Goal: Task Accomplishment & Management: Manage account settings

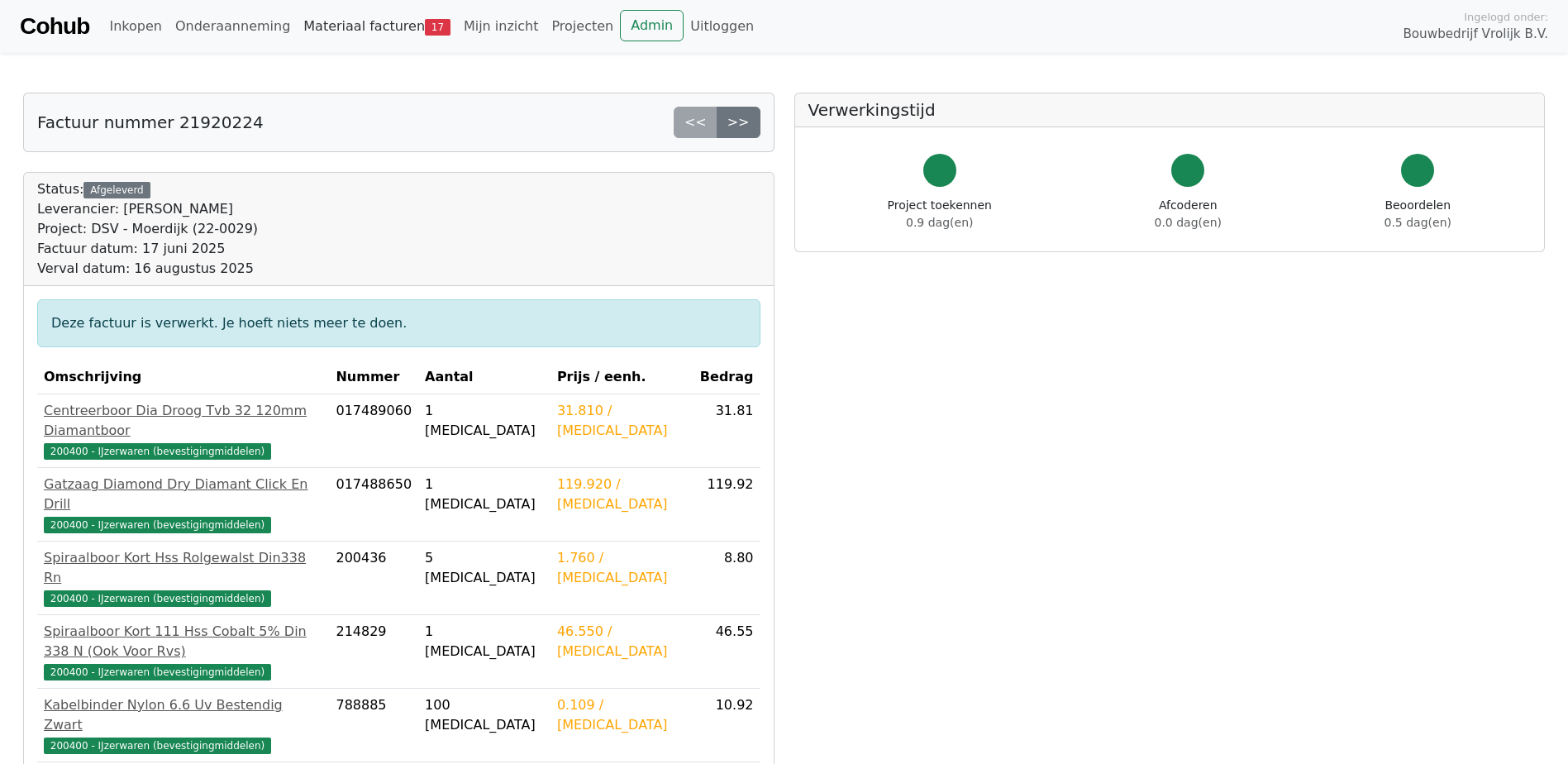
click at [336, 23] on link "Materiaal facturen 17" at bounding box center [377, 27] width 160 height 33
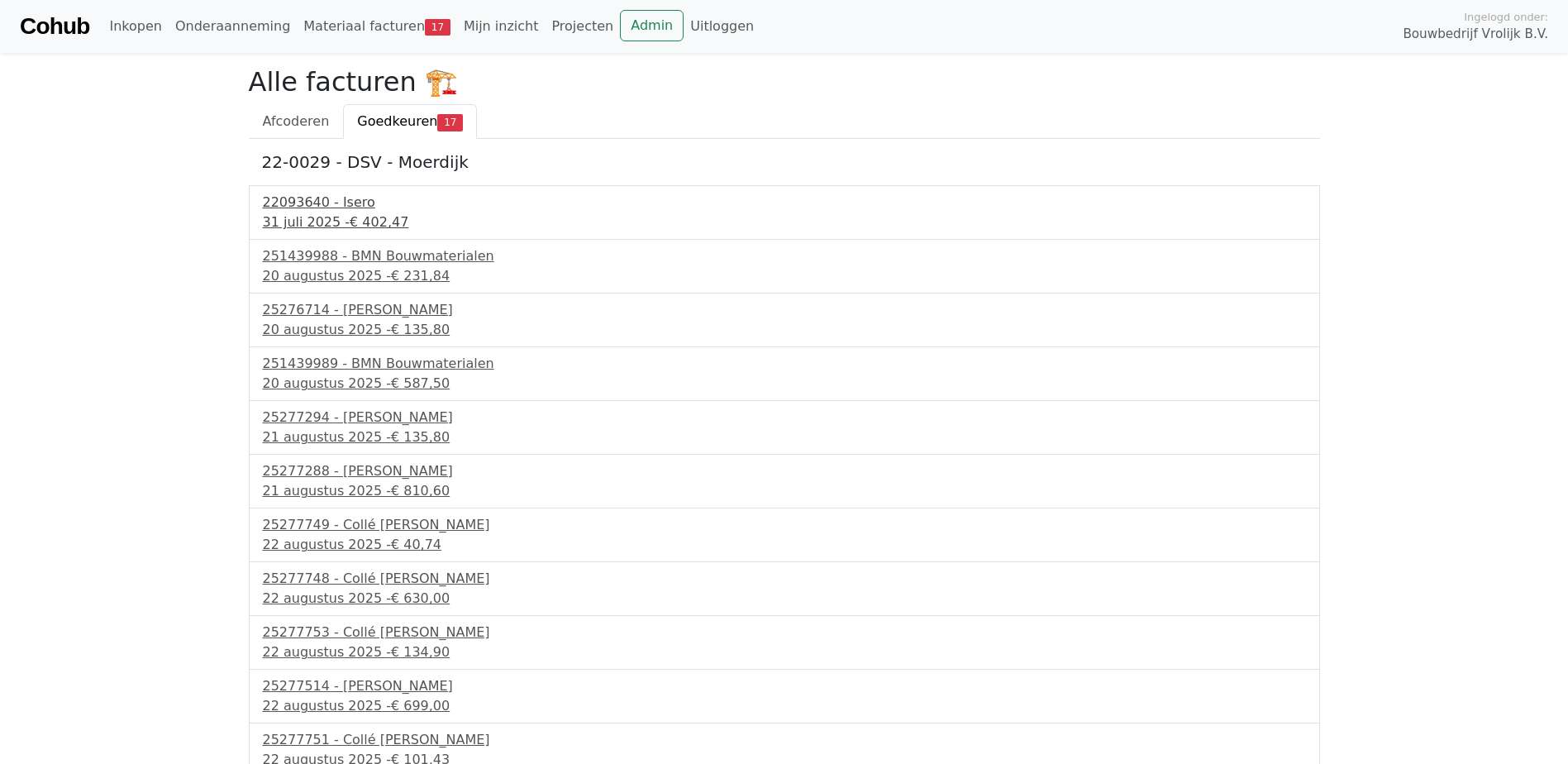
click at [334, 216] on div "31 juli 2025 - € 402,47" at bounding box center [785, 222] width 1043 height 20
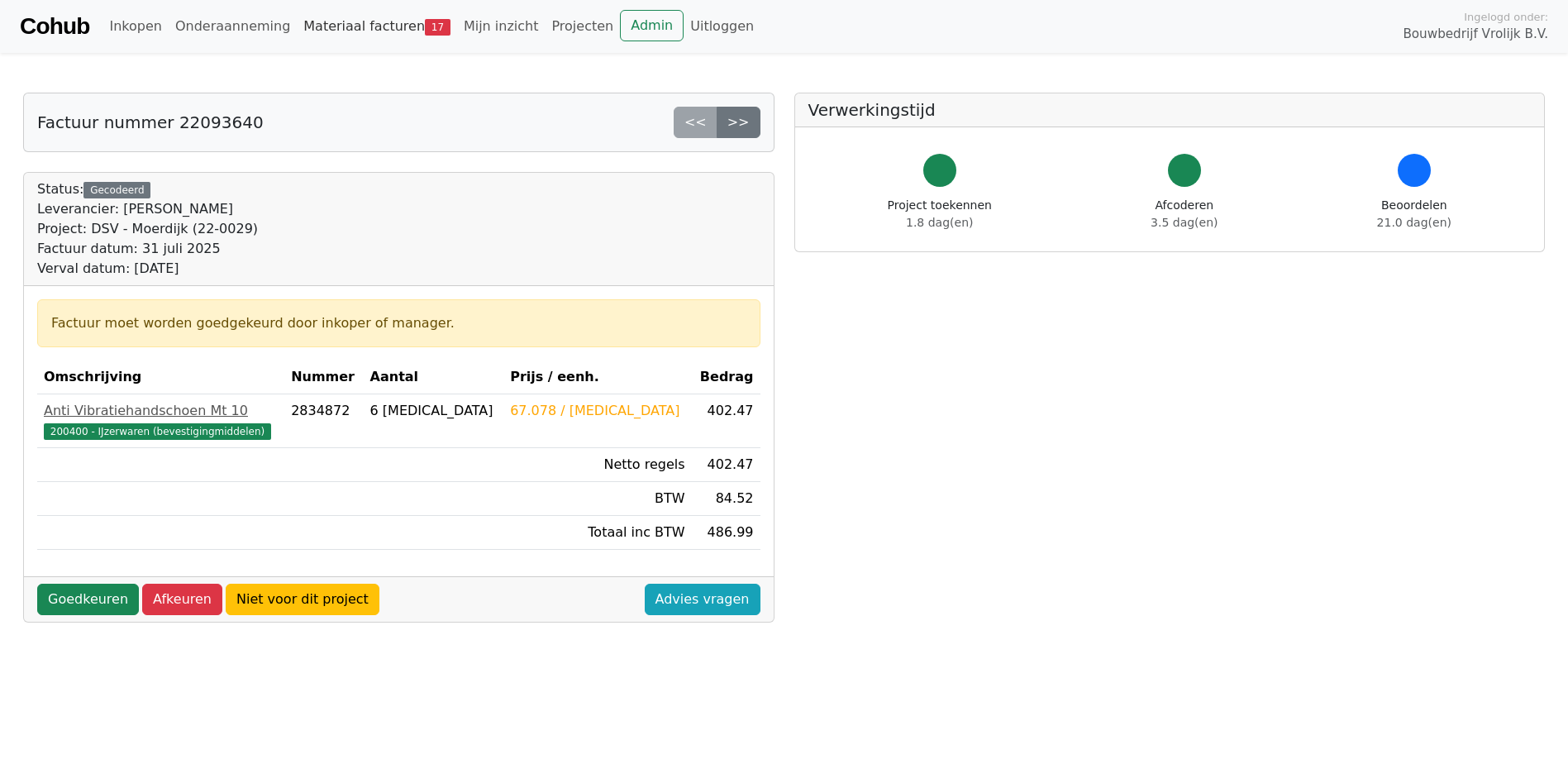
click at [335, 28] on link "Materiaal facturen 17" at bounding box center [377, 27] width 160 height 33
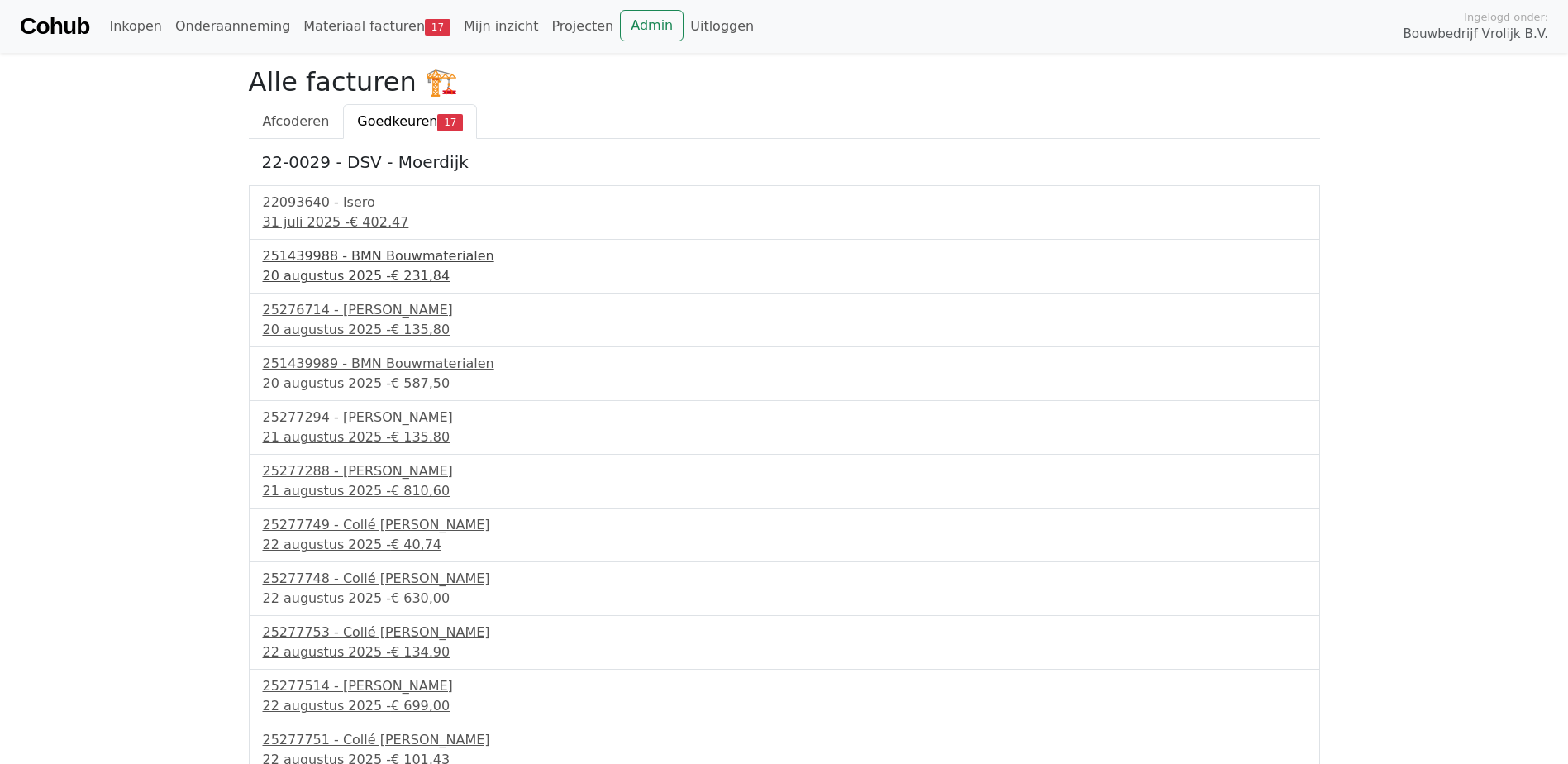
click at [338, 267] on div "20 augustus 2025 - € 231,84" at bounding box center [785, 277] width 1043 height 20
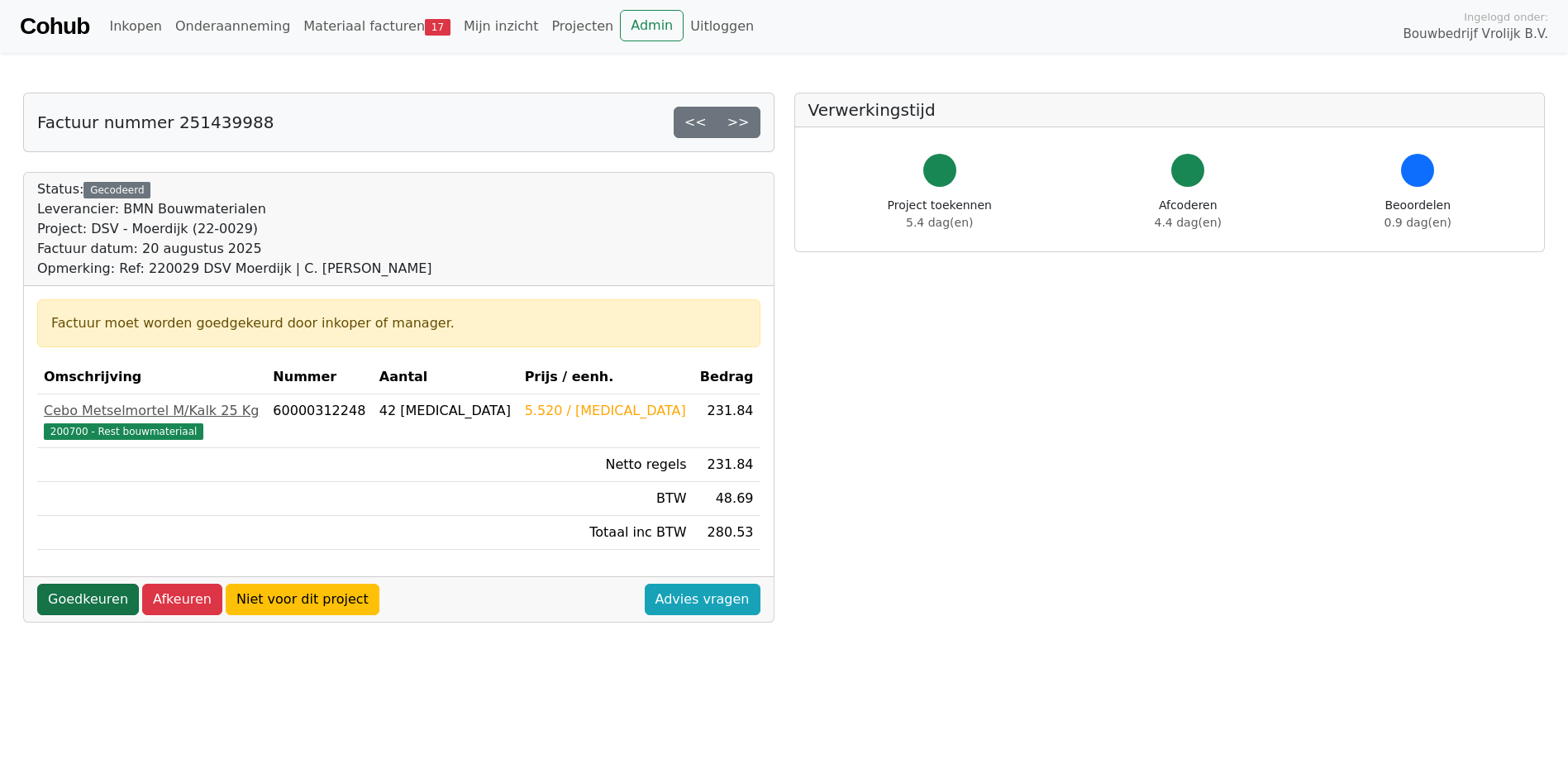
click at [103, 593] on link "Goedkeuren" at bounding box center [89, 599] width 102 height 32
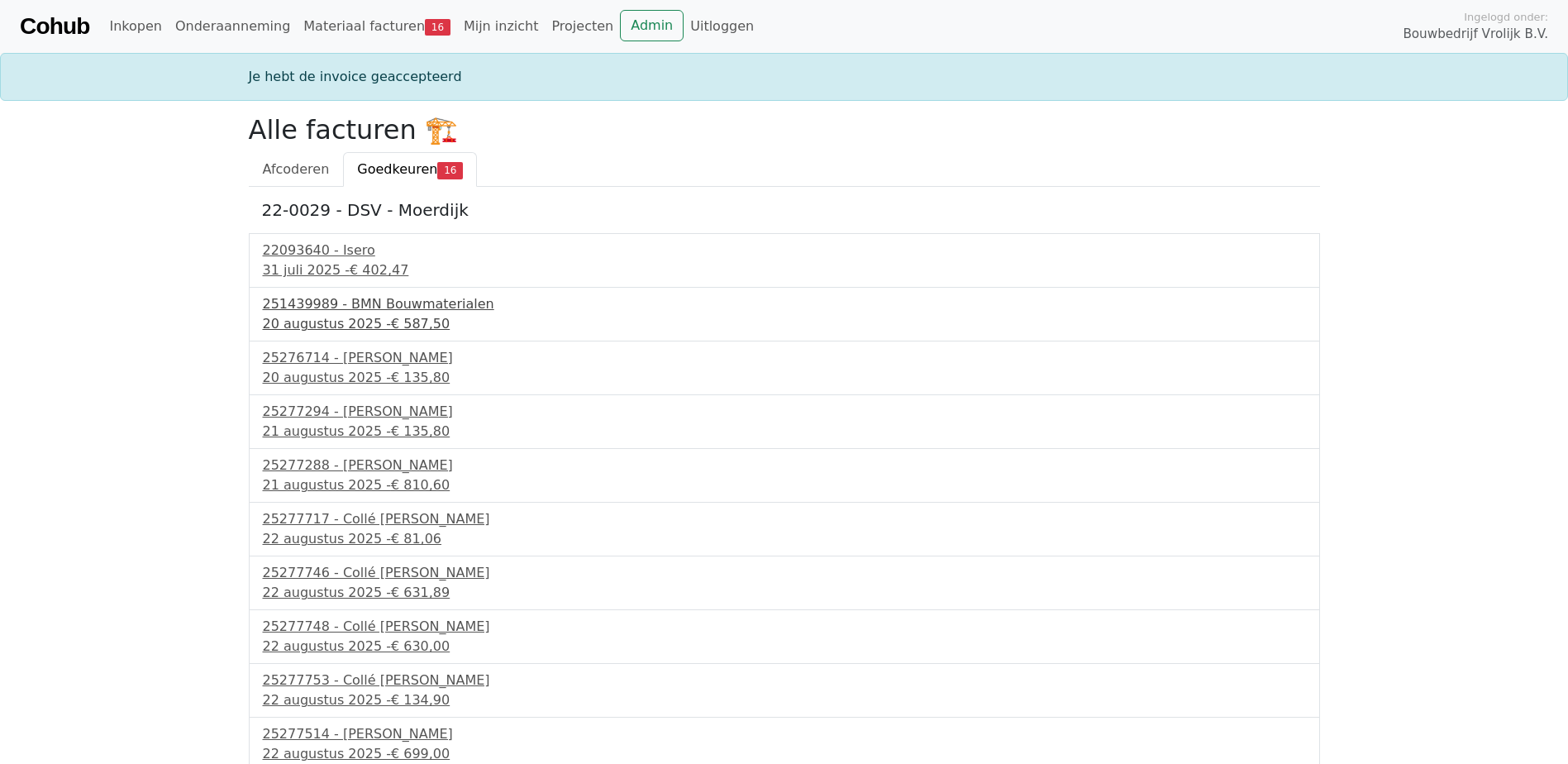
click at [338, 318] on div "[DATE] - € 587,50" at bounding box center [785, 324] width 1043 height 20
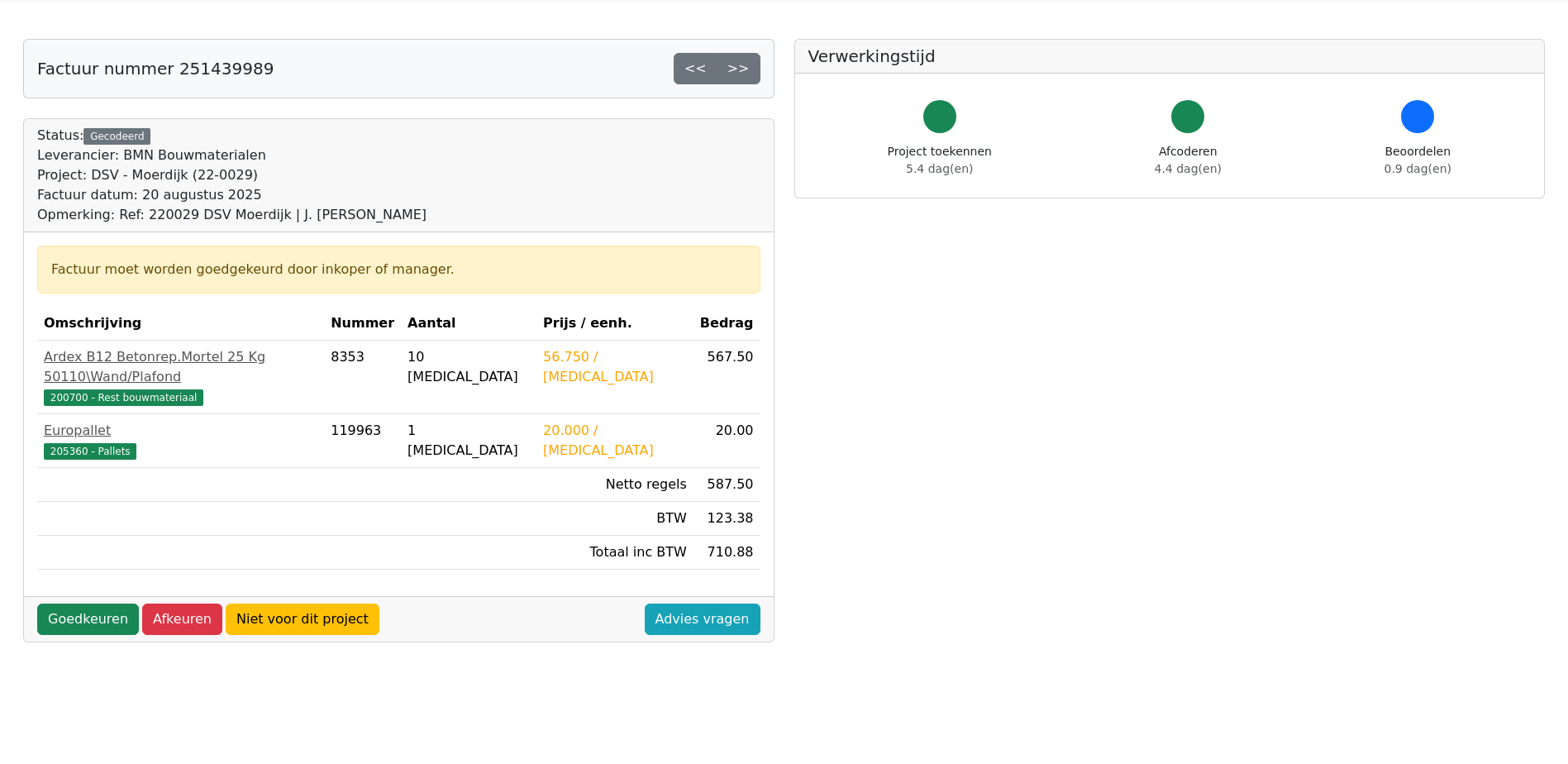
scroll to position [83, 0]
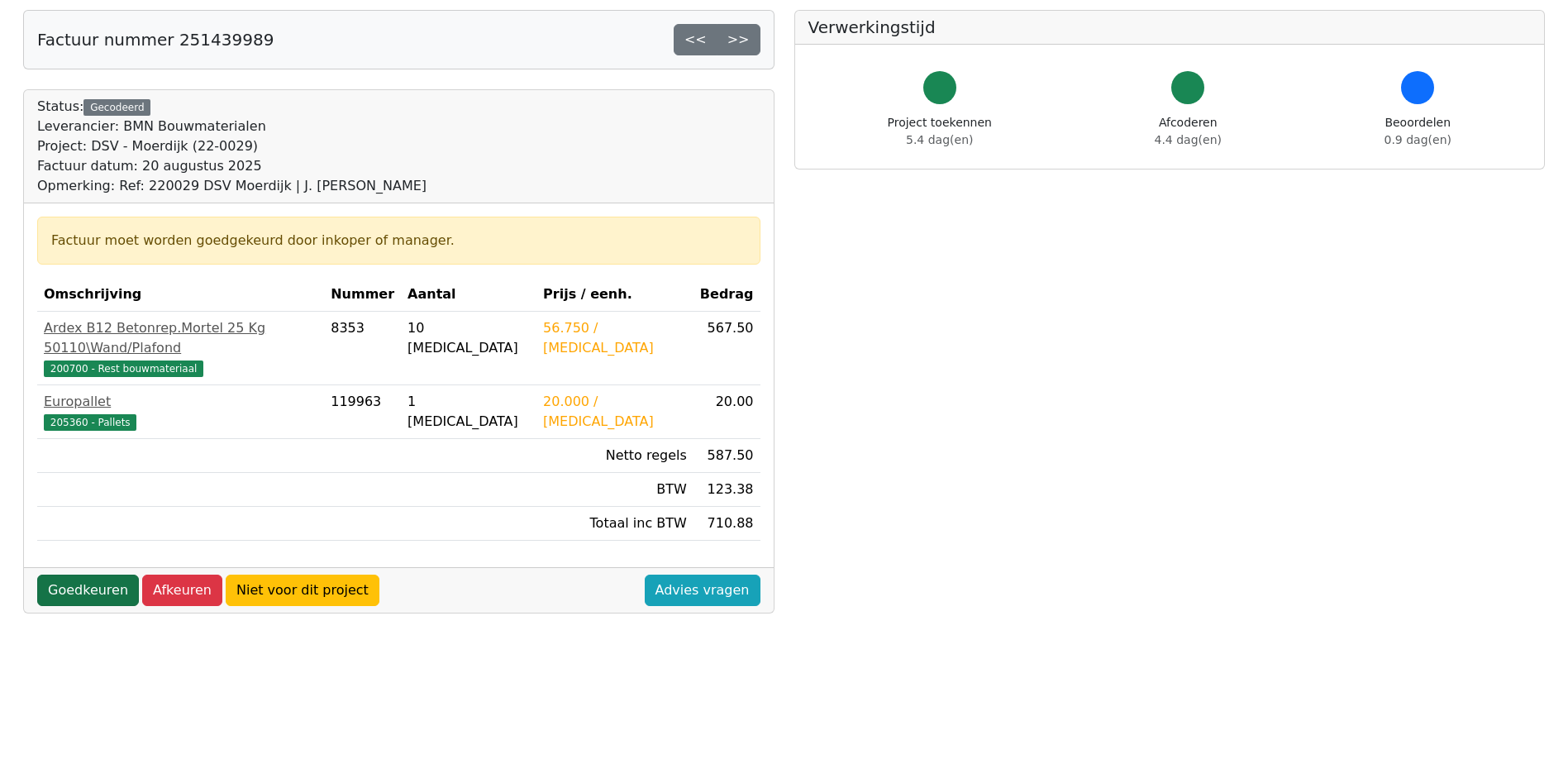
click at [92, 574] on link "Goedkeuren" at bounding box center [89, 590] width 102 height 32
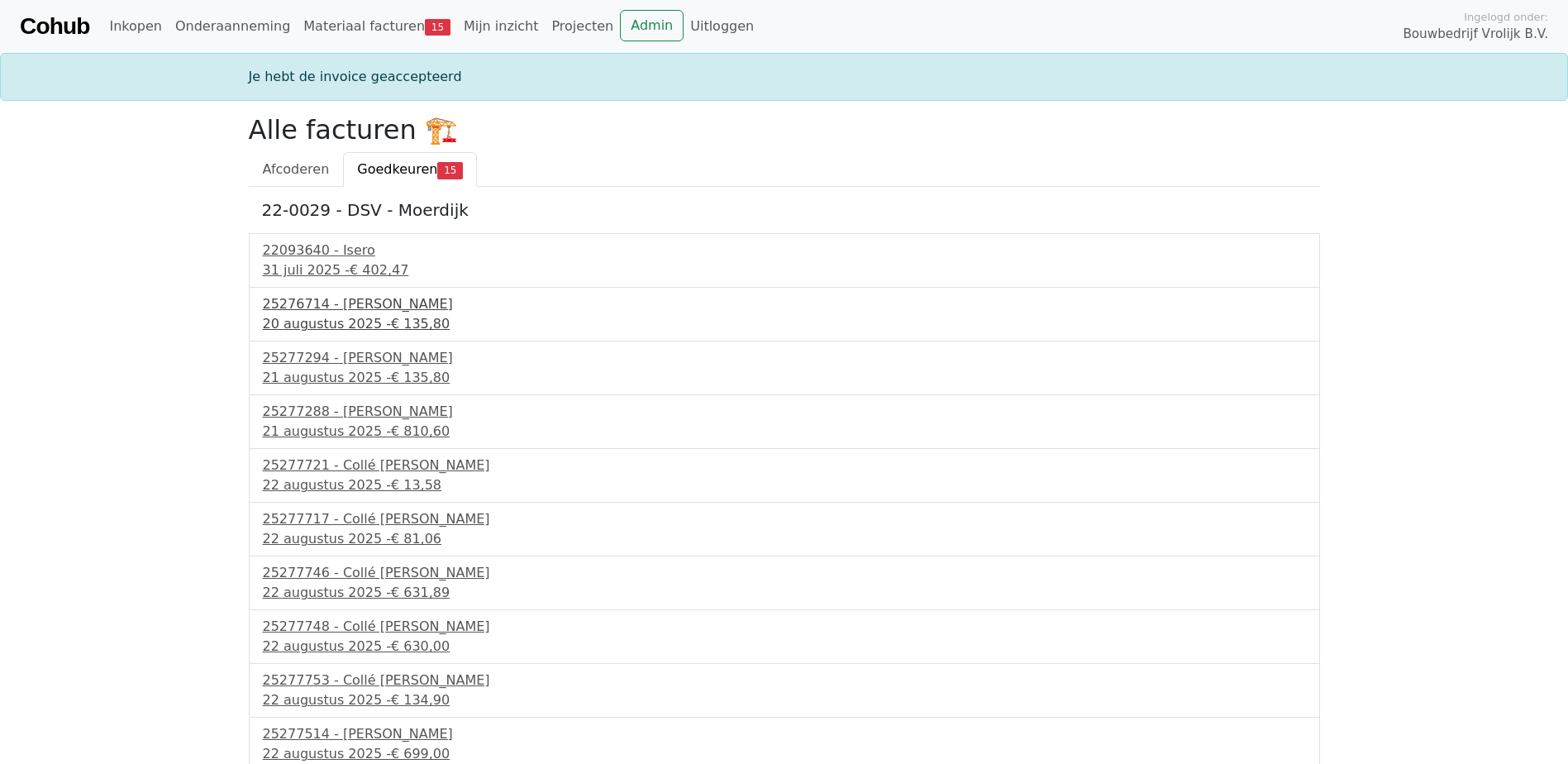
click at [391, 325] on span "€ 135,80" at bounding box center [420, 323] width 59 height 16
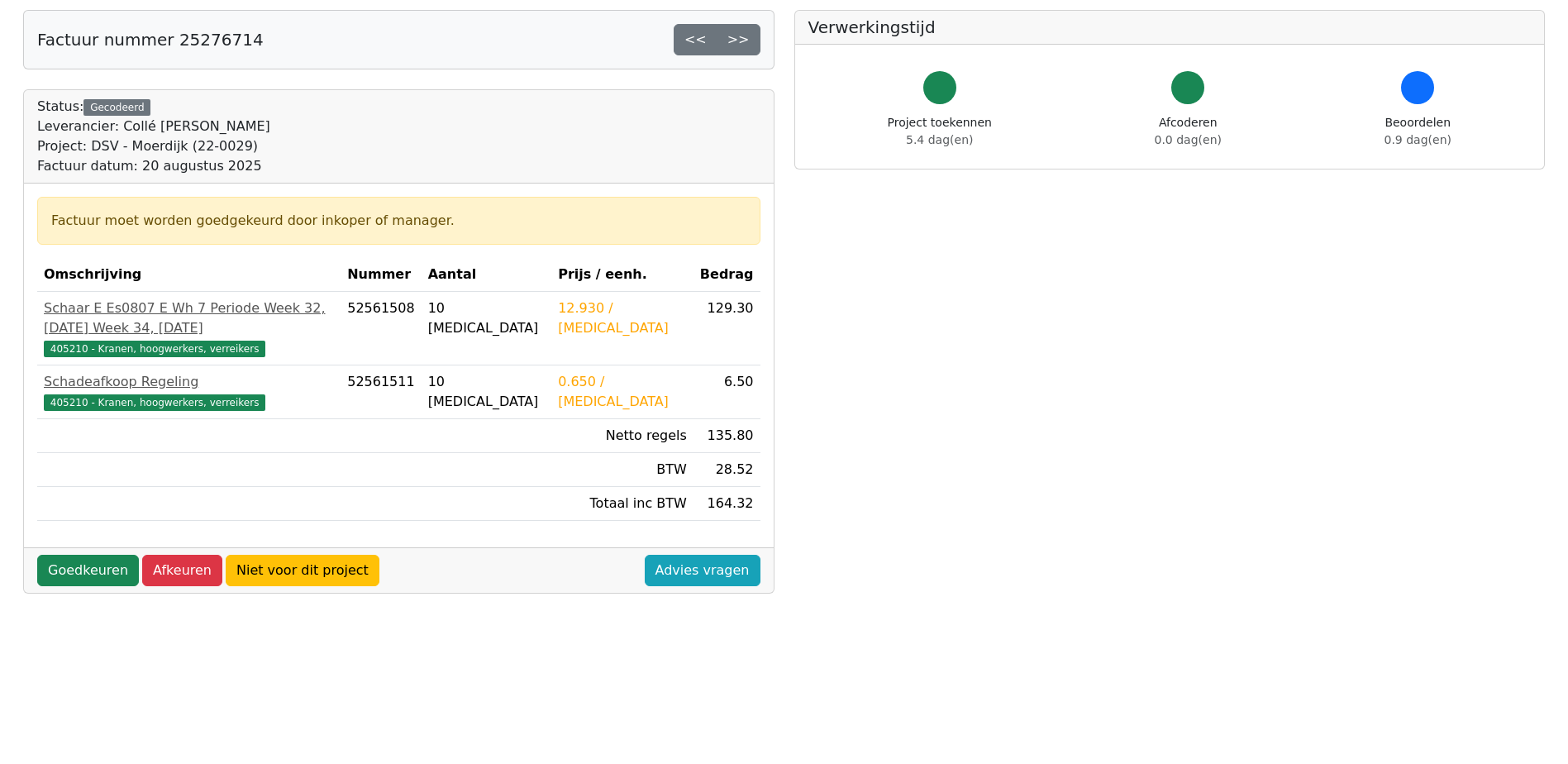
scroll to position [166, 0]
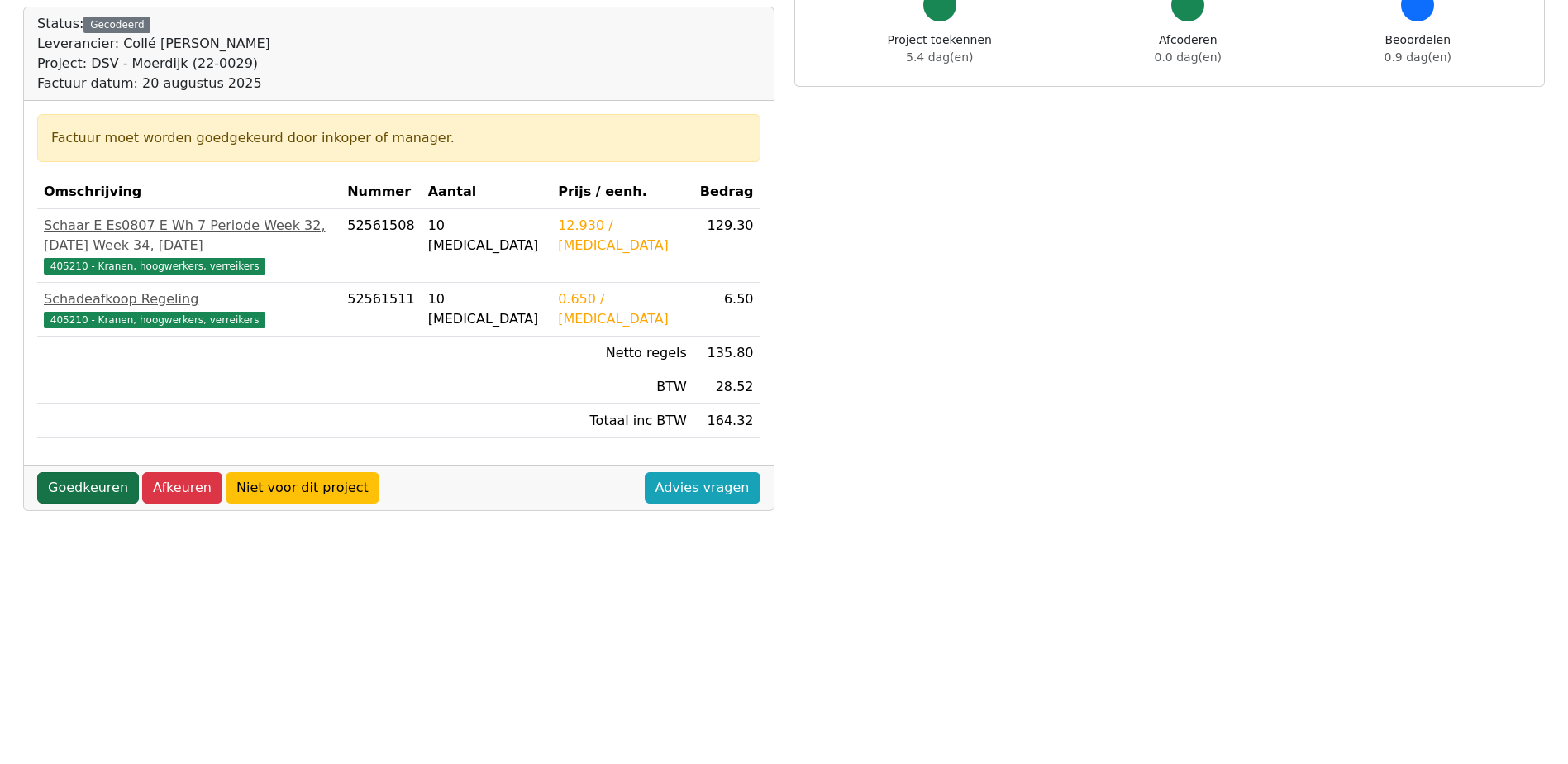
click at [79, 503] on link "Goedkeuren" at bounding box center [89, 488] width 102 height 32
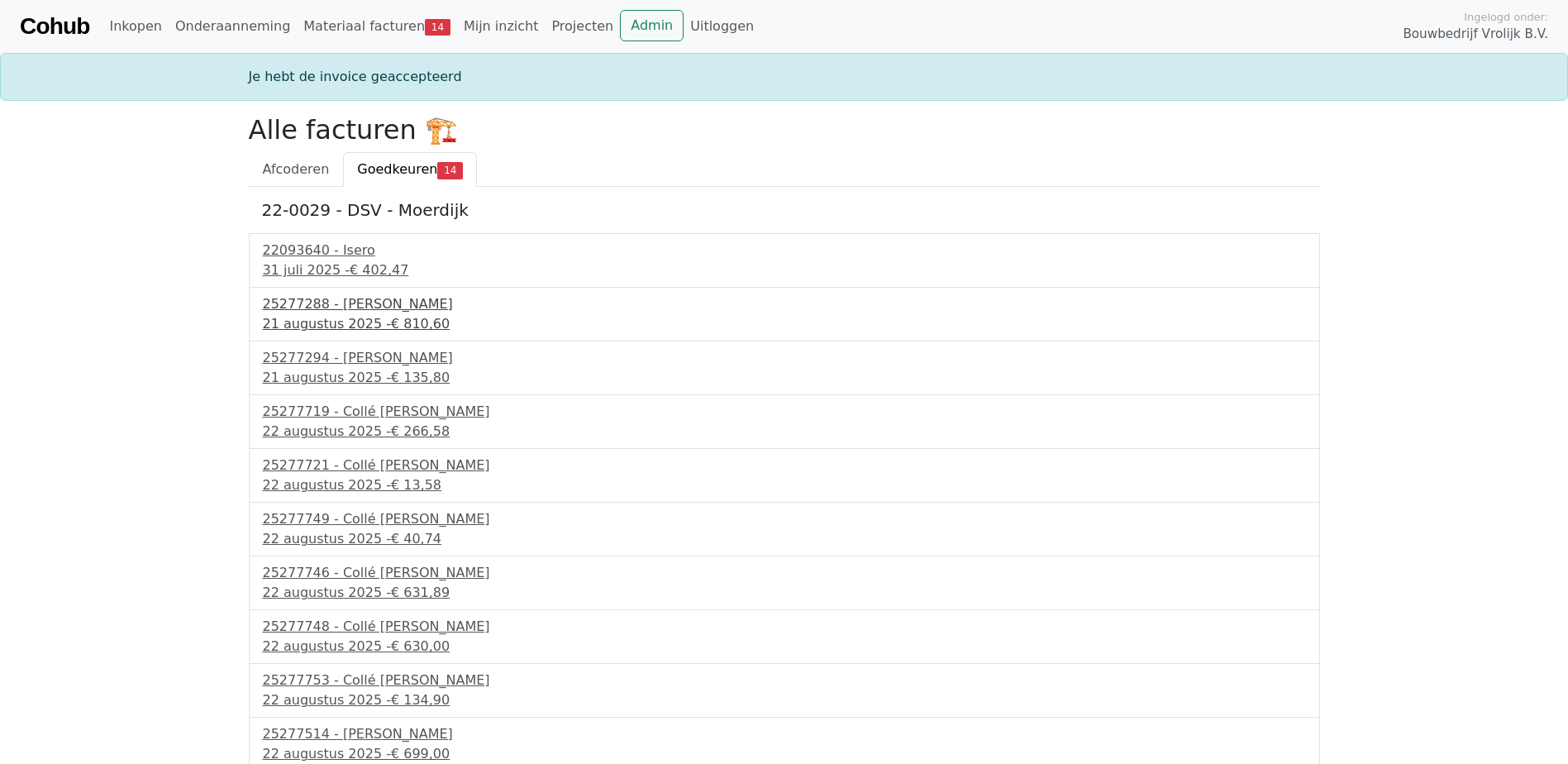
click at [412, 308] on div "25277288 - [PERSON_NAME]" at bounding box center [785, 304] width 1043 height 20
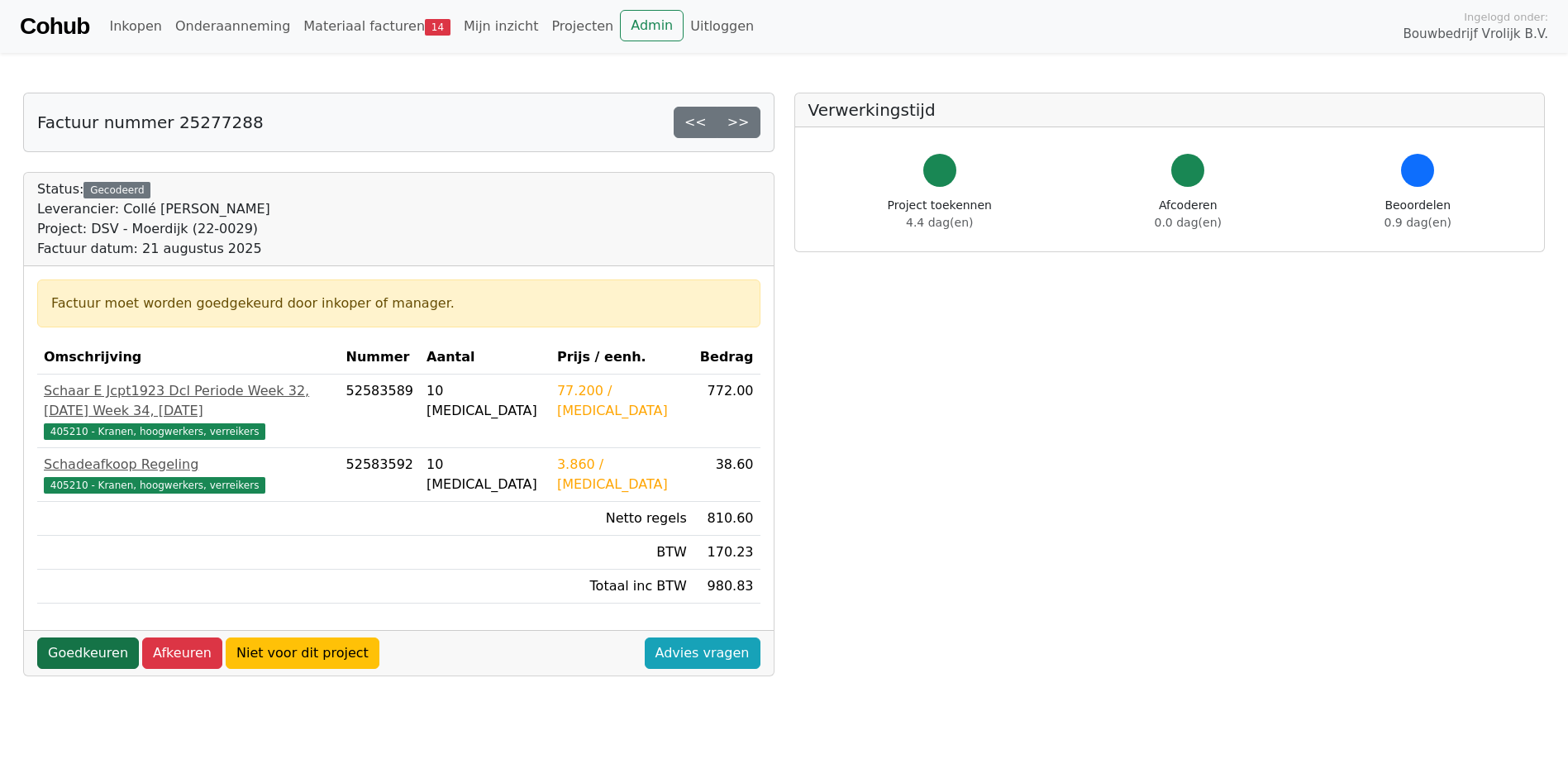
click at [106, 638] on link "Goedkeuren" at bounding box center [89, 654] width 102 height 32
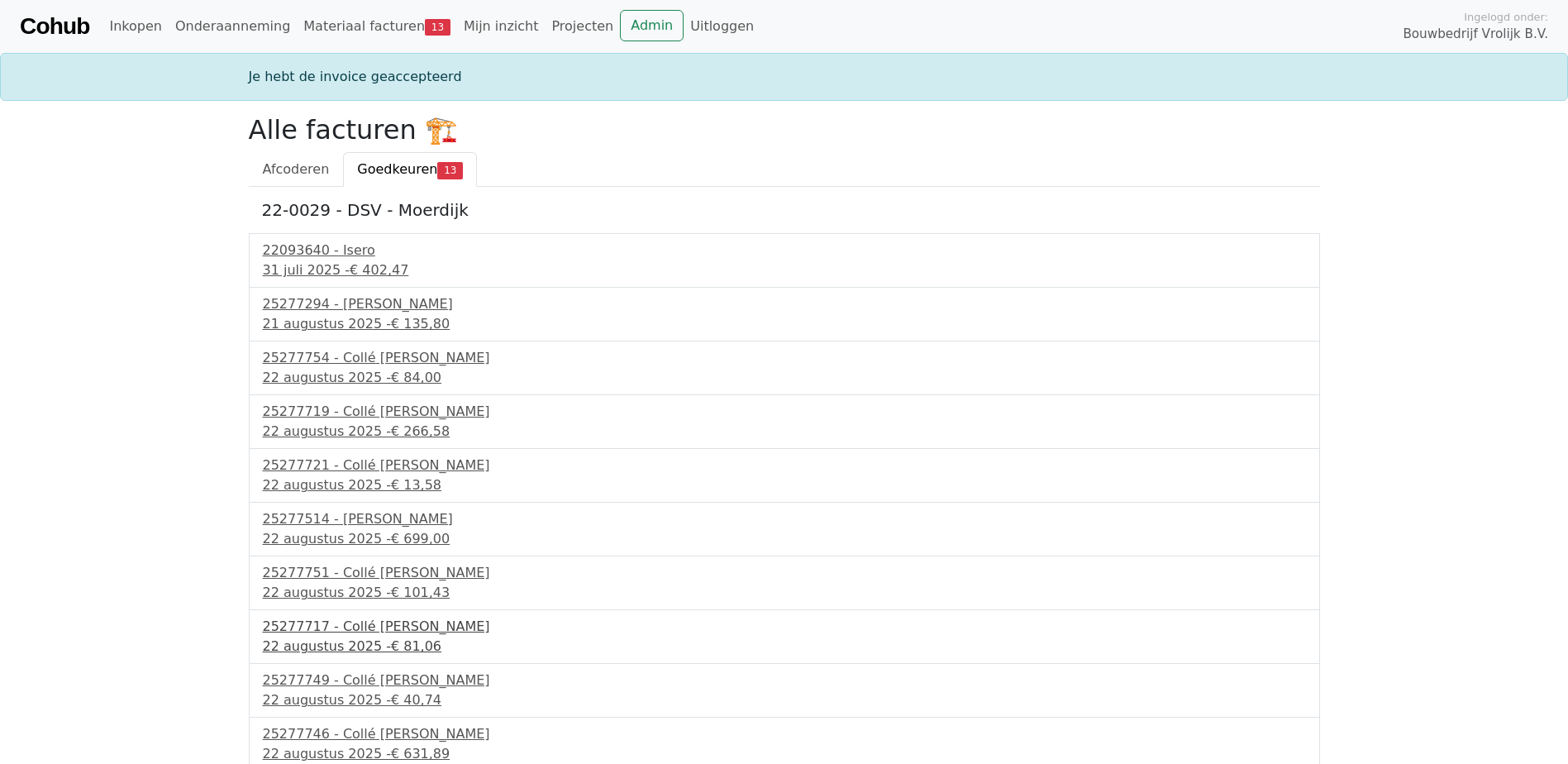
click at [344, 646] on div "[DATE] - € 81,06" at bounding box center [785, 647] width 1043 height 20
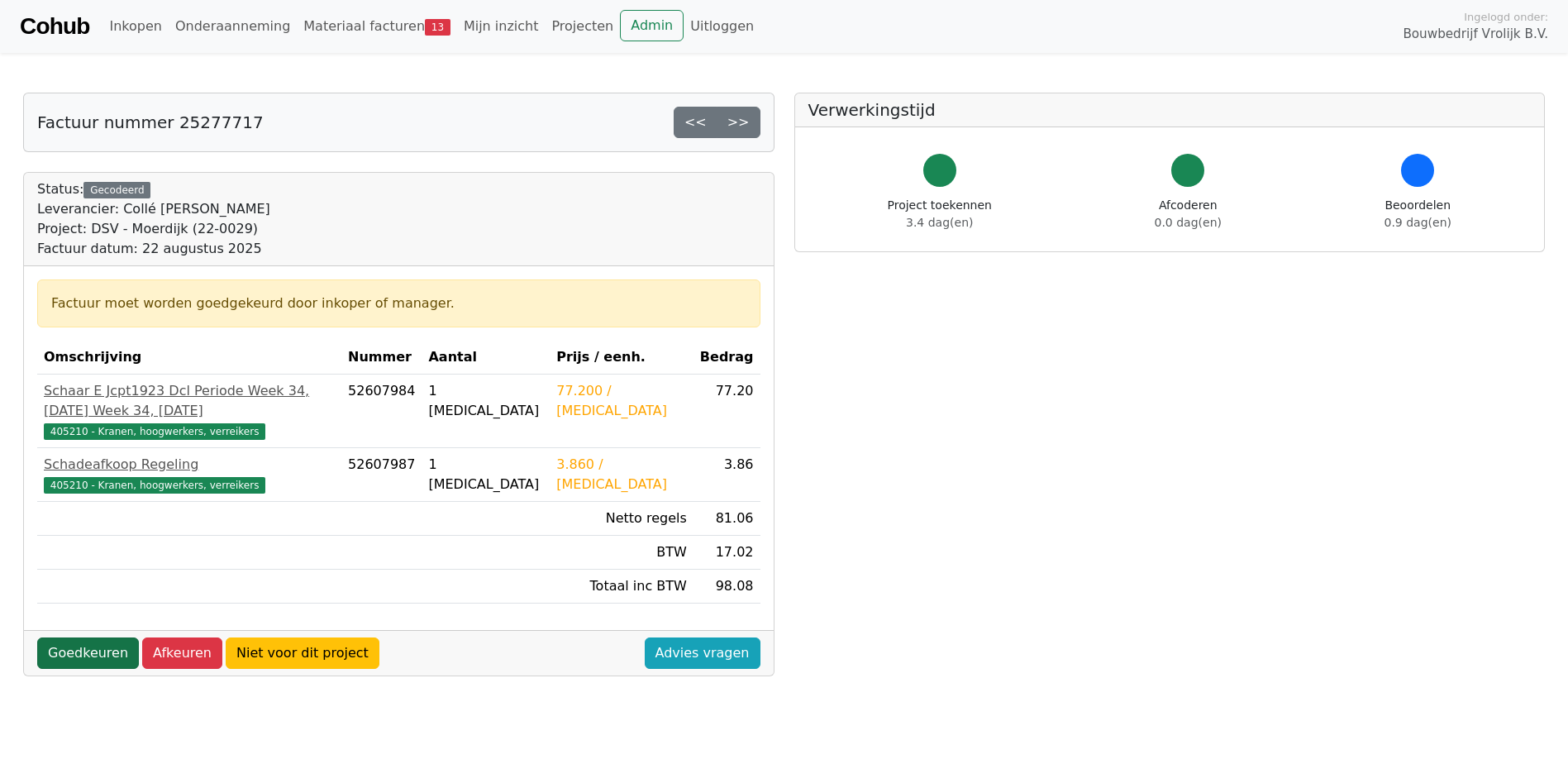
click at [97, 641] on link "Goedkeuren" at bounding box center [89, 654] width 102 height 32
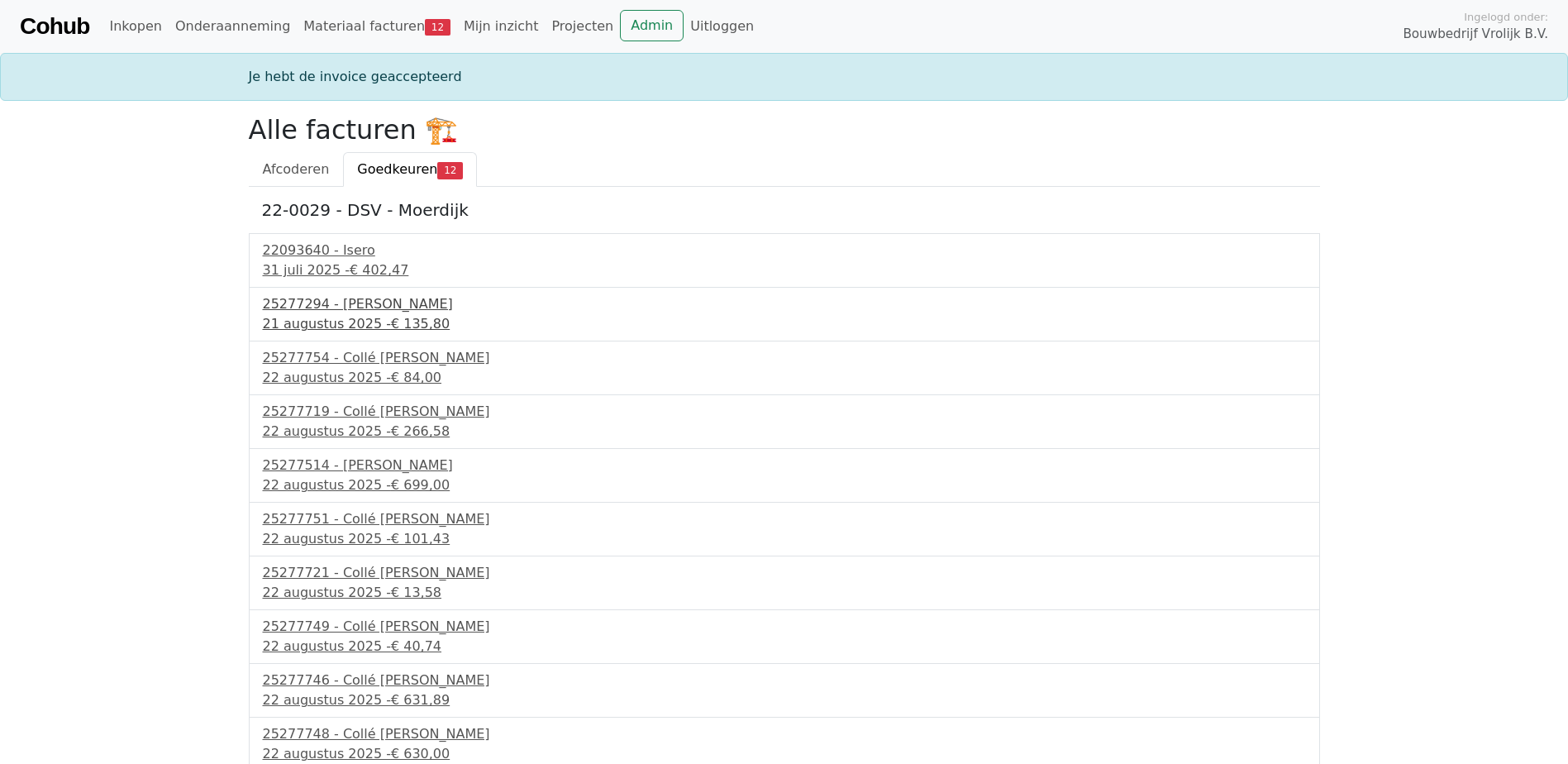
click at [371, 317] on div "[DATE] - € 135,80" at bounding box center [785, 324] width 1043 height 20
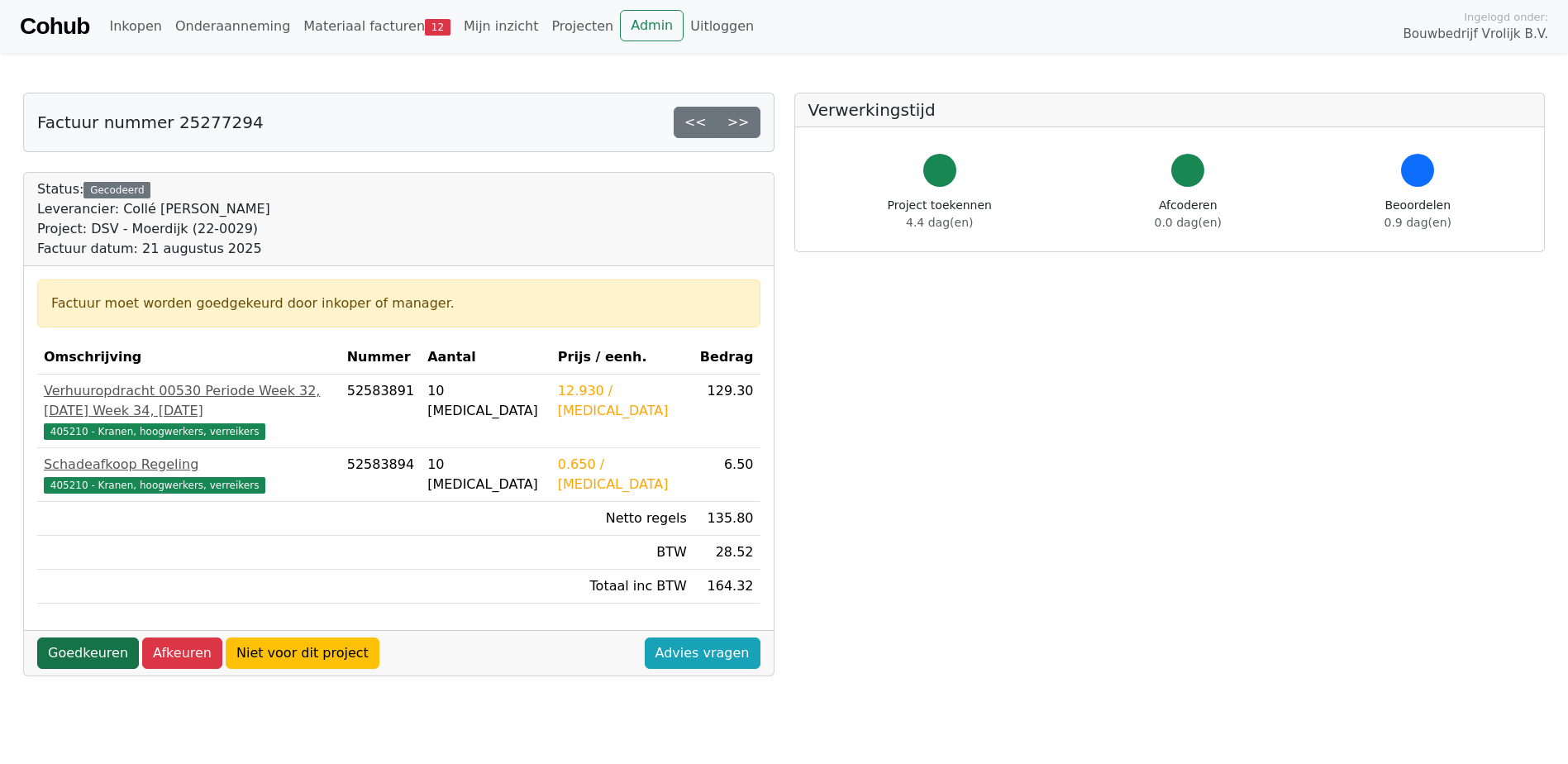
click at [98, 669] on link "Goedkeuren" at bounding box center [89, 654] width 102 height 32
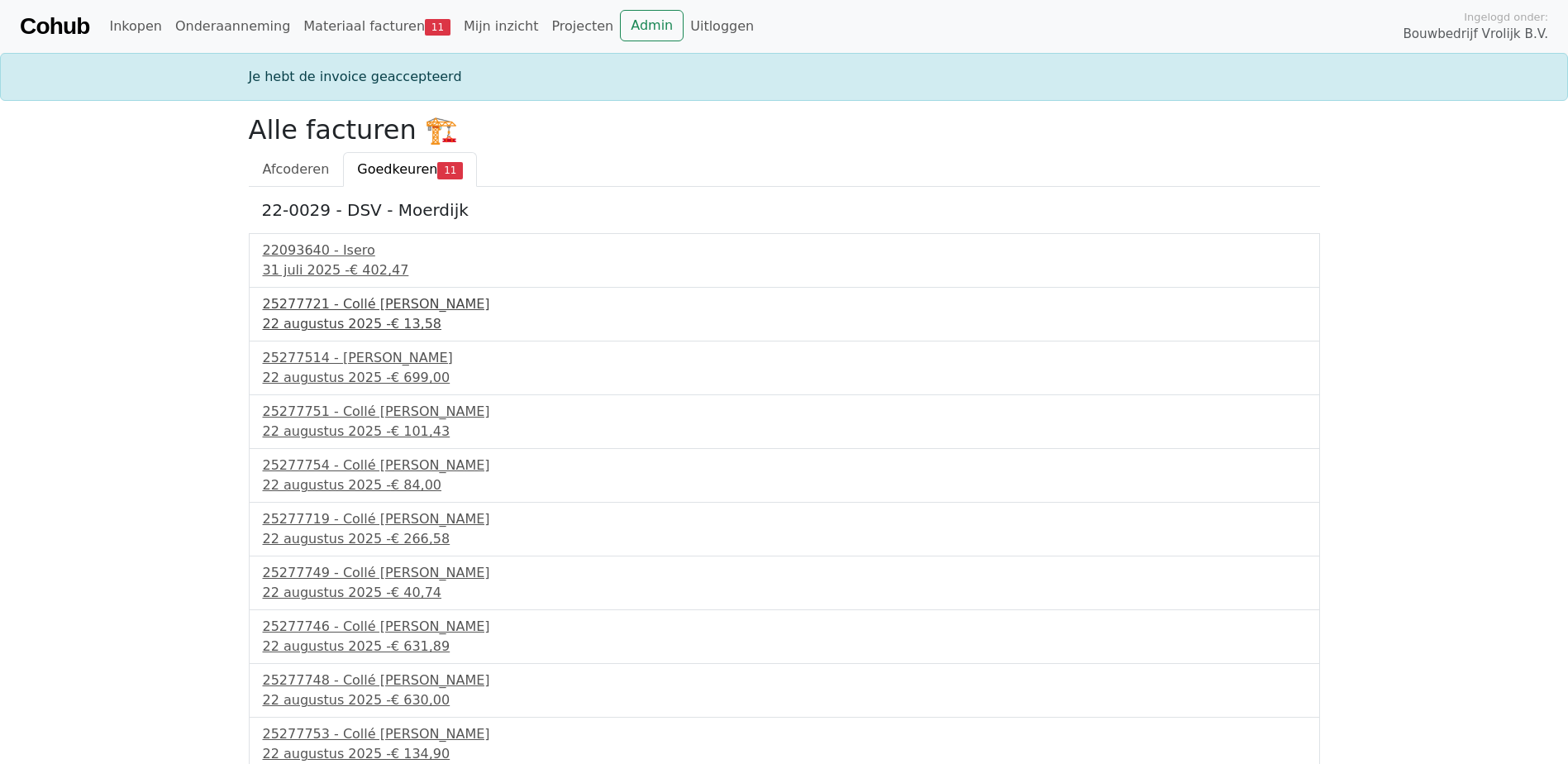
click at [391, 330] on span "€ 13,58" at bounding box center [416, 323] width 50 height 16
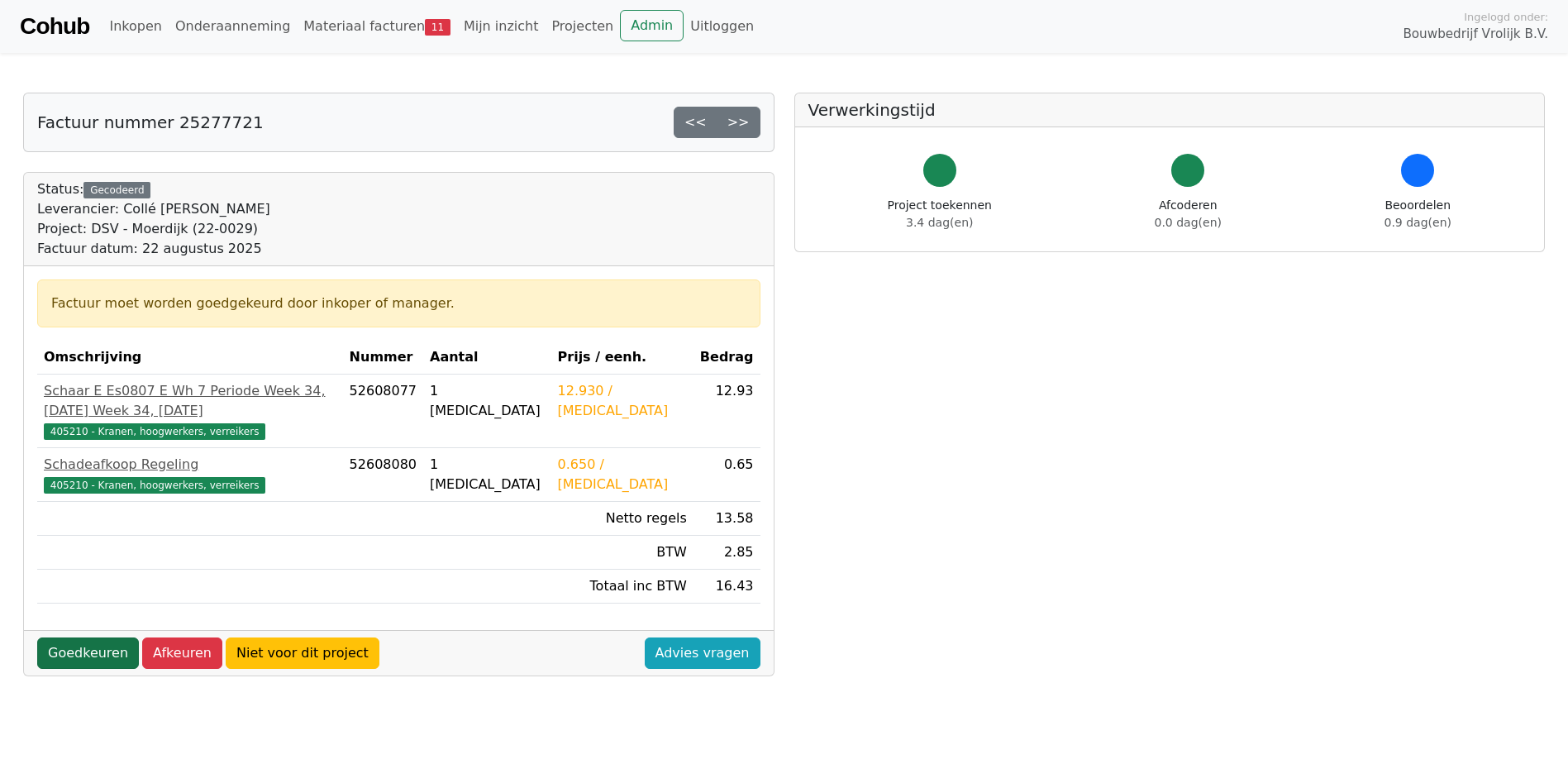
click at [89, 667] on link "Goedkeuren" at bounding box center [89, 654] width 102 height 32
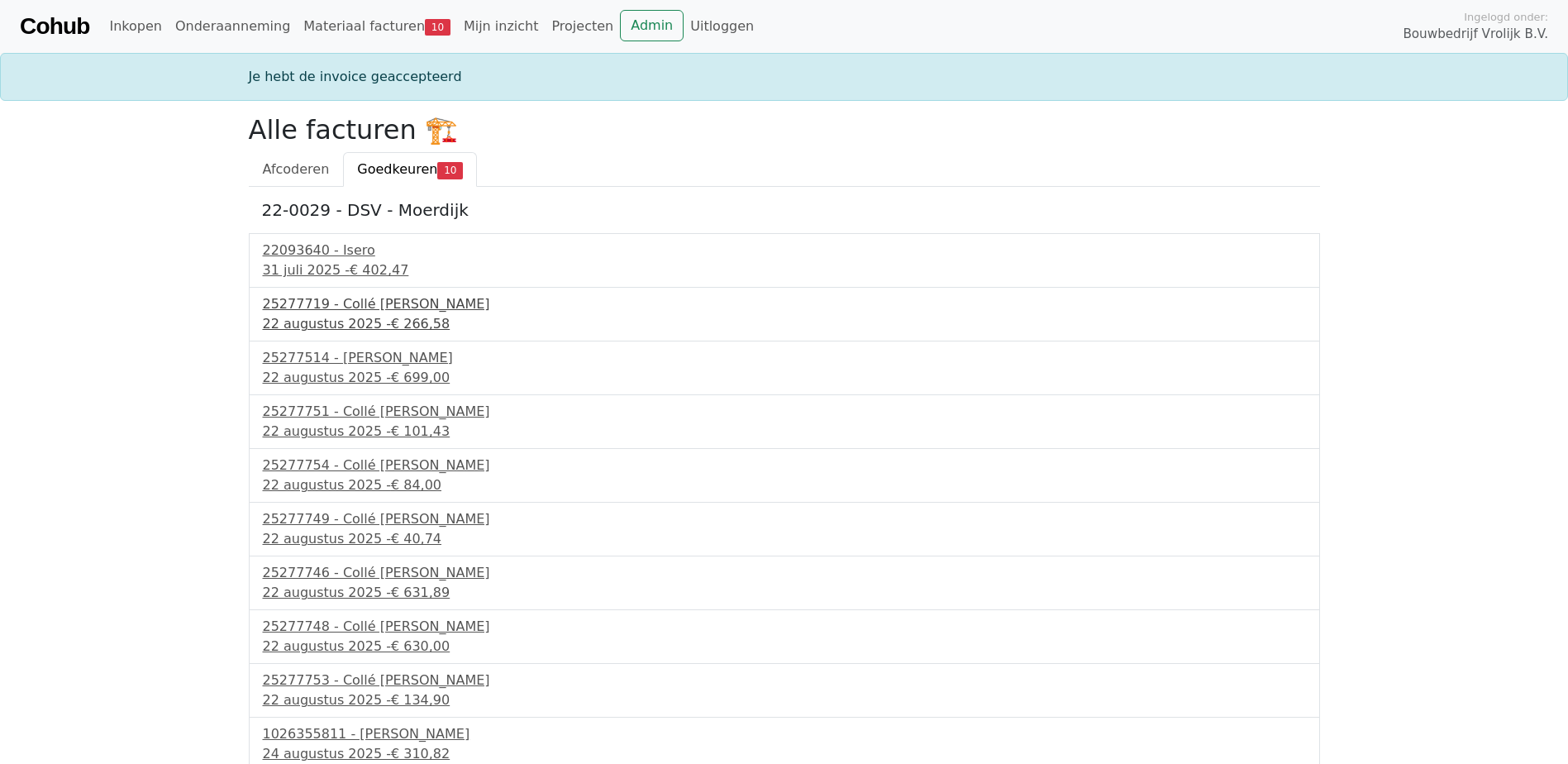
click at [372, 308] on div "25277719 - Collé Sittard Verhuur" at bounding box center [785, 304] width 1043 height 20
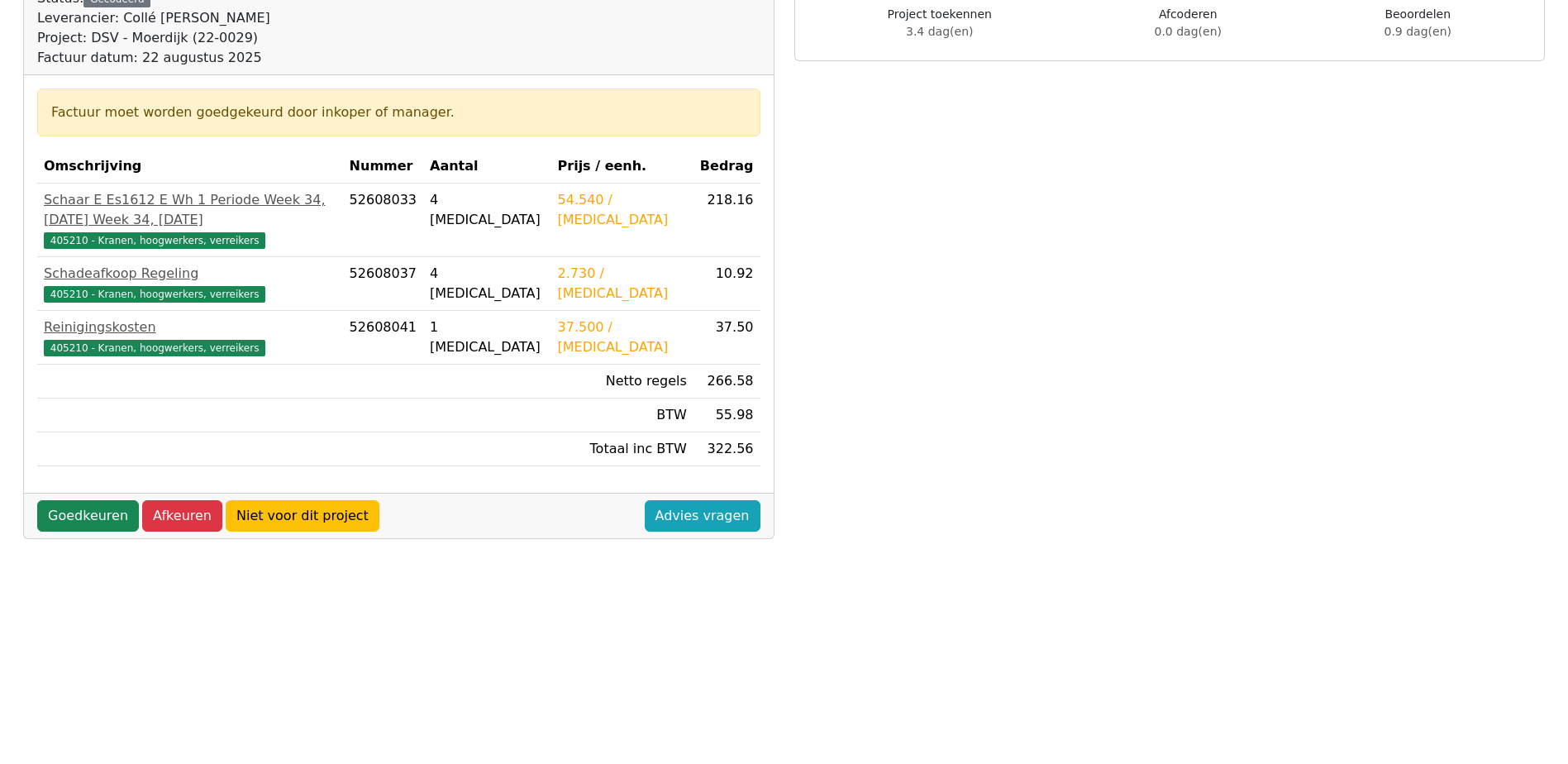
scroll to position [248, 0]
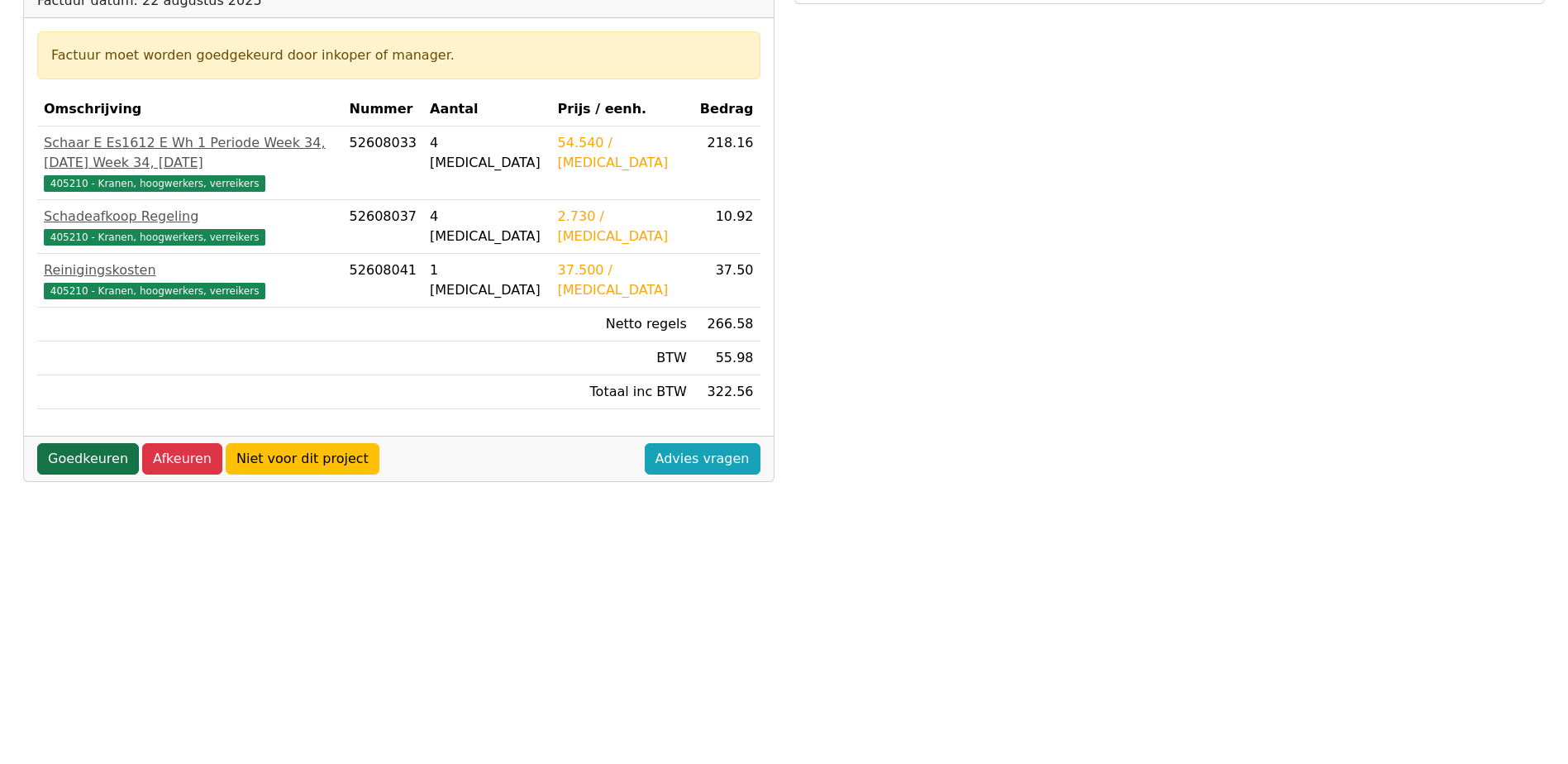
click at [94, 475] on link "Goedkeuren" at bounding box center [89, 459] width 102 height 32
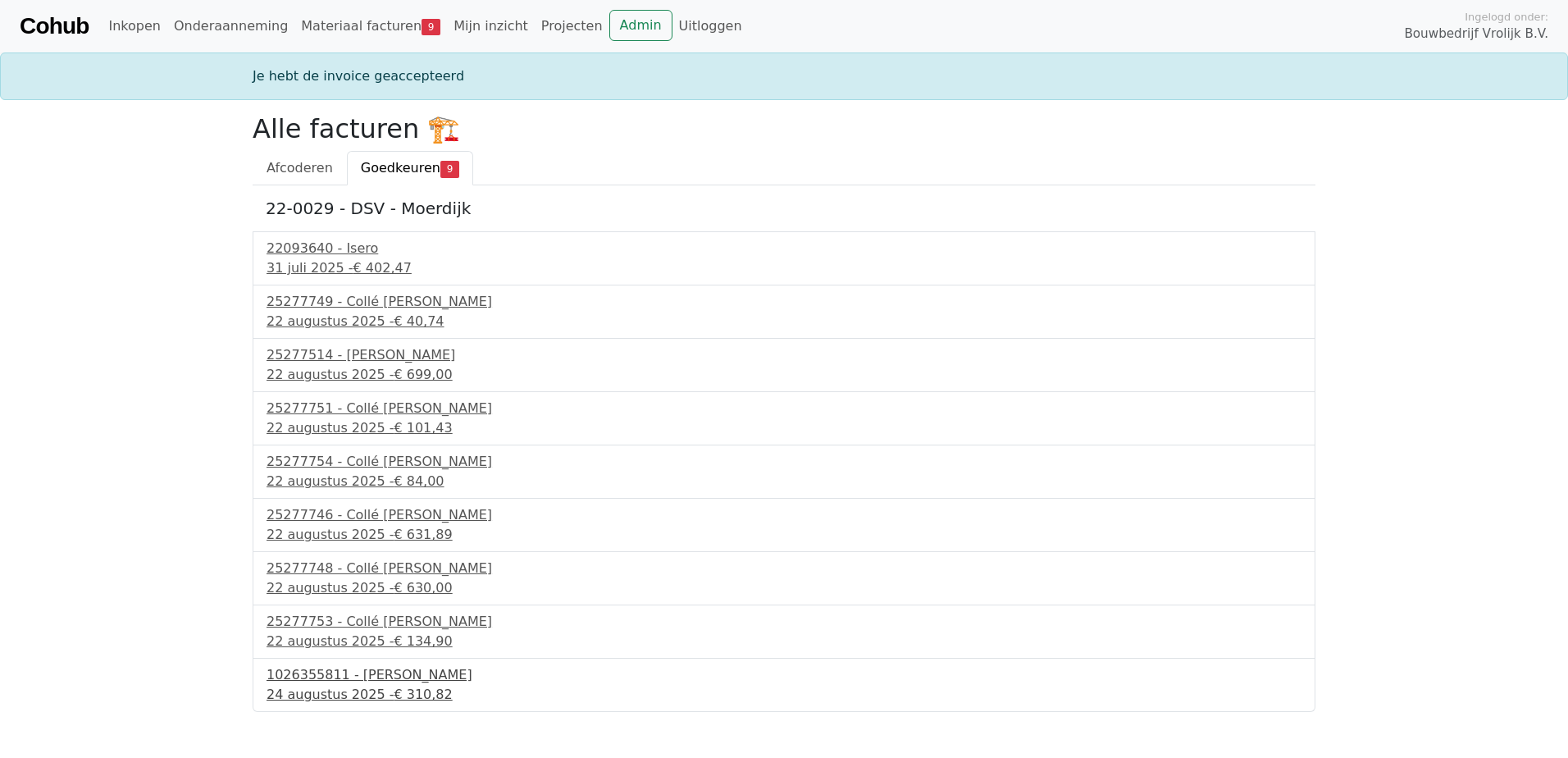
click at [331, 684] on div "1026355811 - [PERSON_NAME]" at bounding box center [784, 675] width 1035 height 20
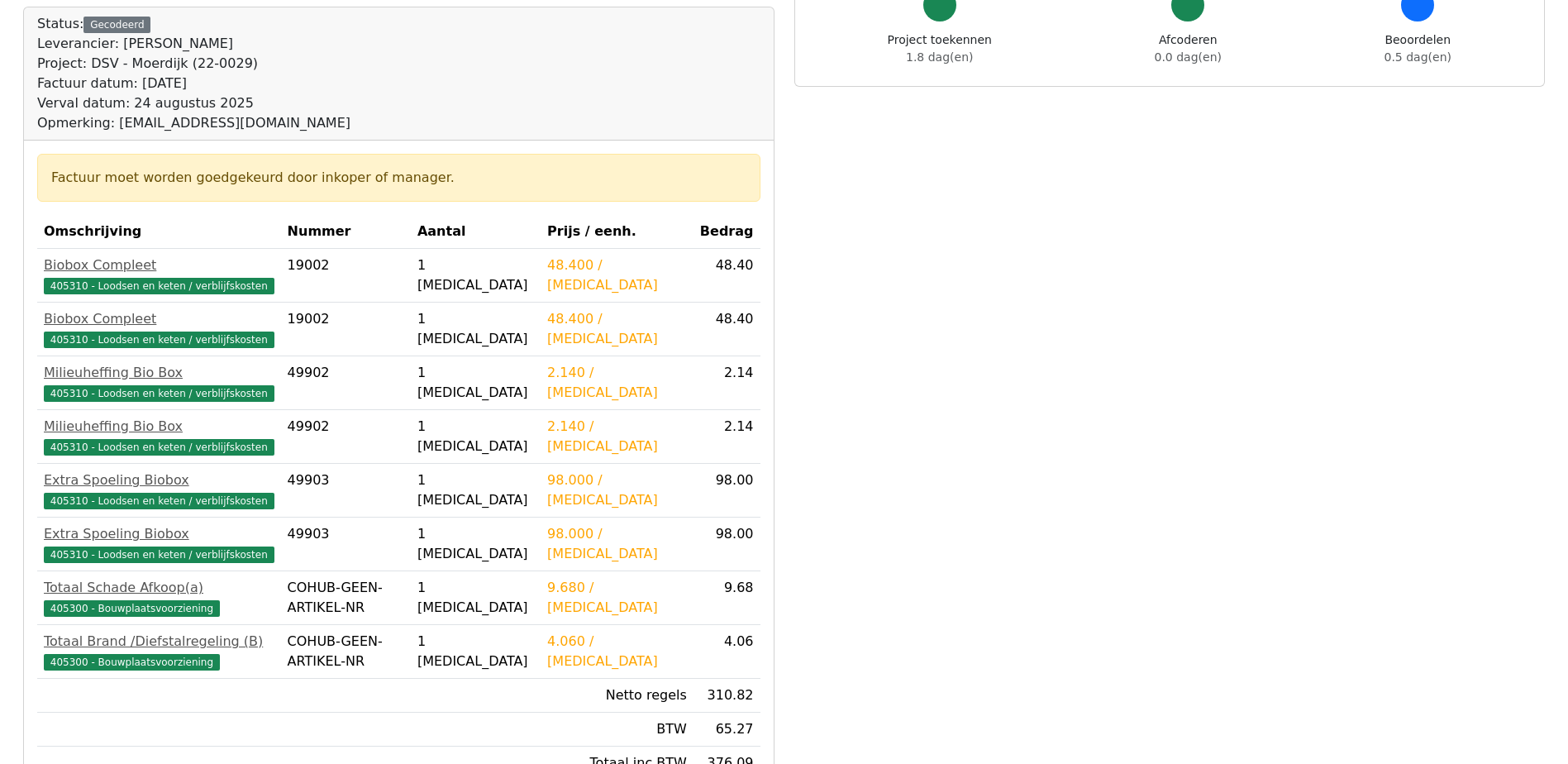
scroll to position [248, 0]
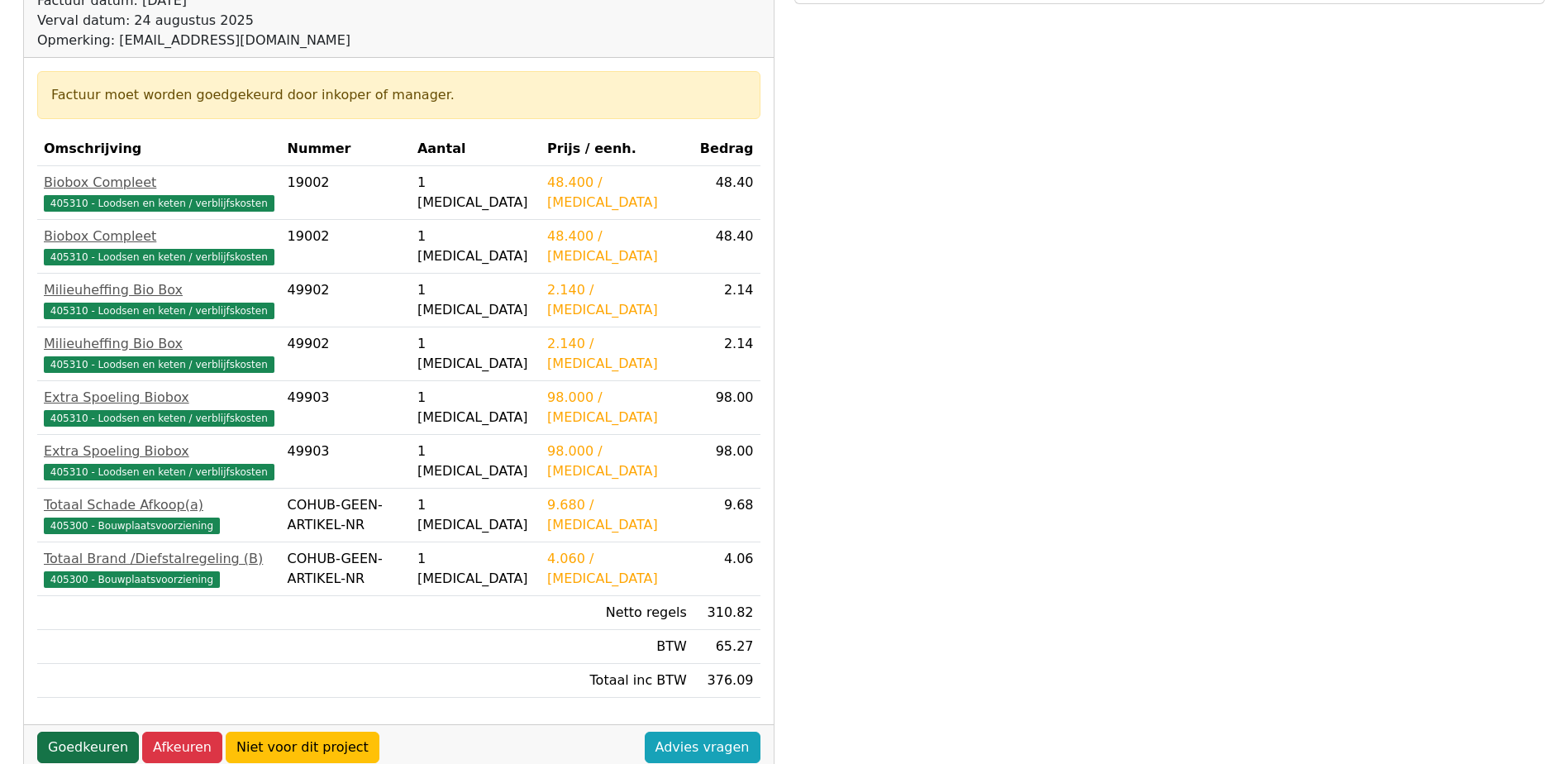
click at [114, 741] on link "Goedkeuren" at bounding box center [89, 747] width 102 height 32
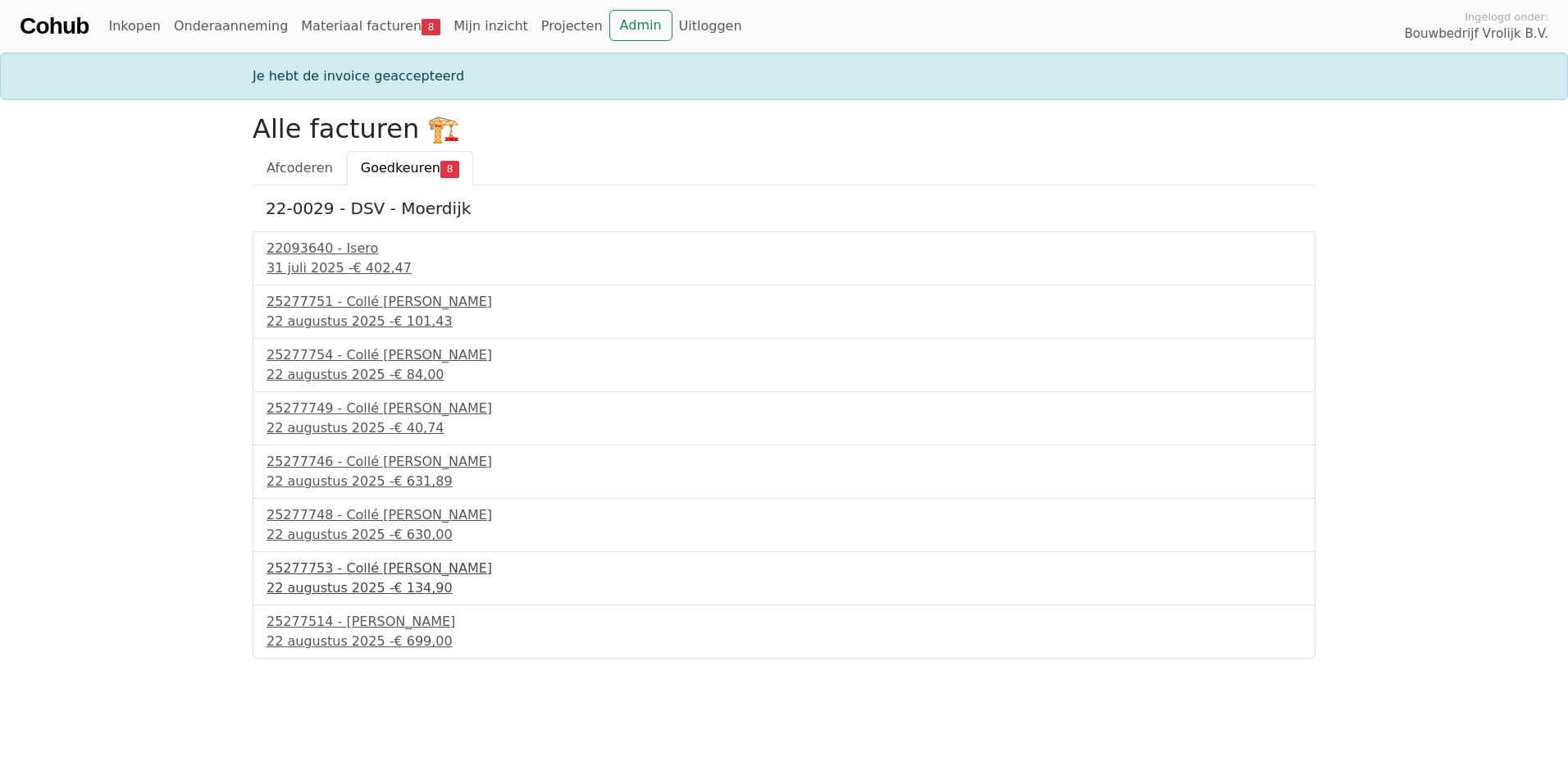
click at [411, 584] on span "€ 134,90" at bounding box center [423, 587] width 58 height 16
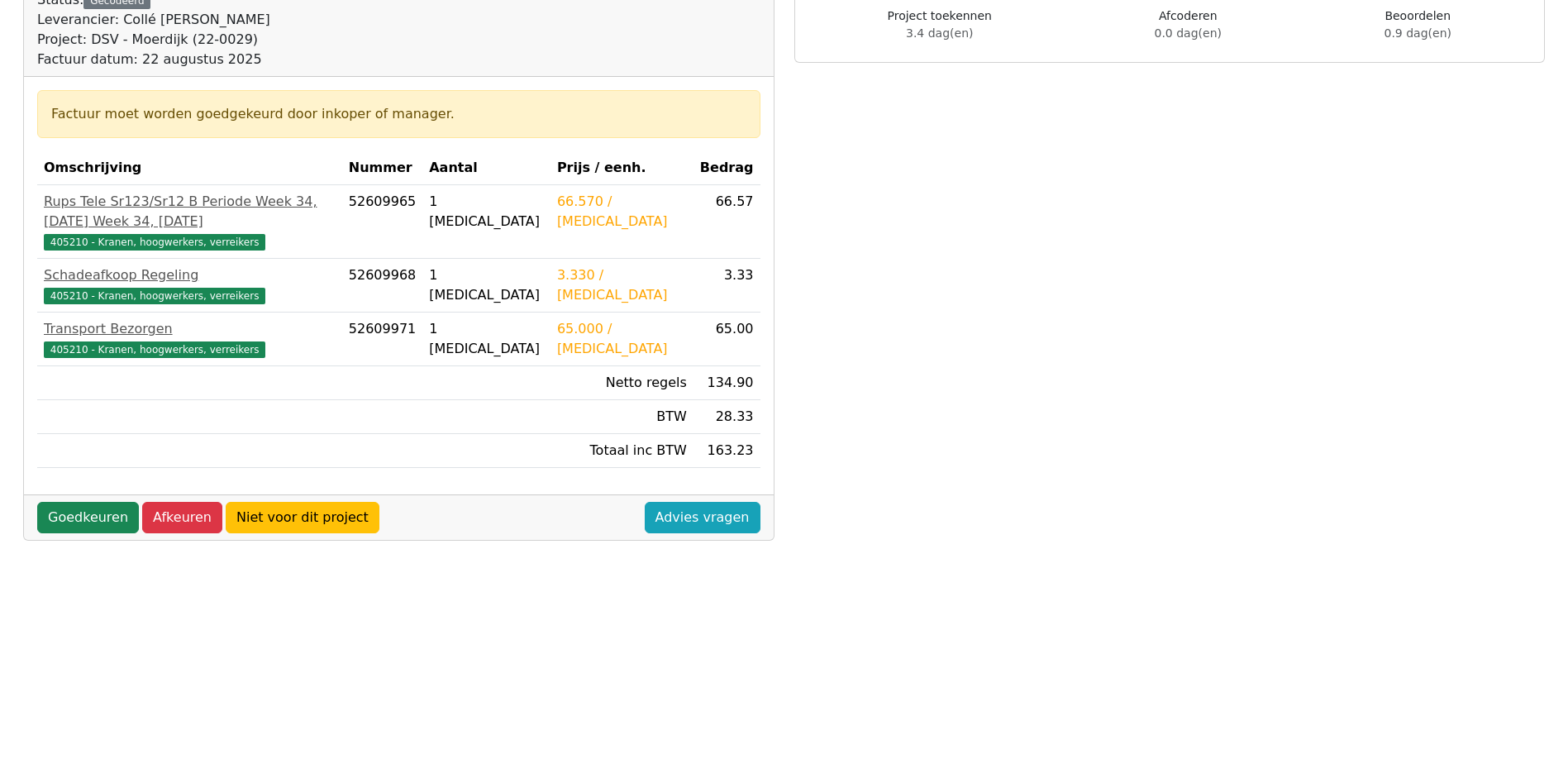
scroll to position [166, 0]
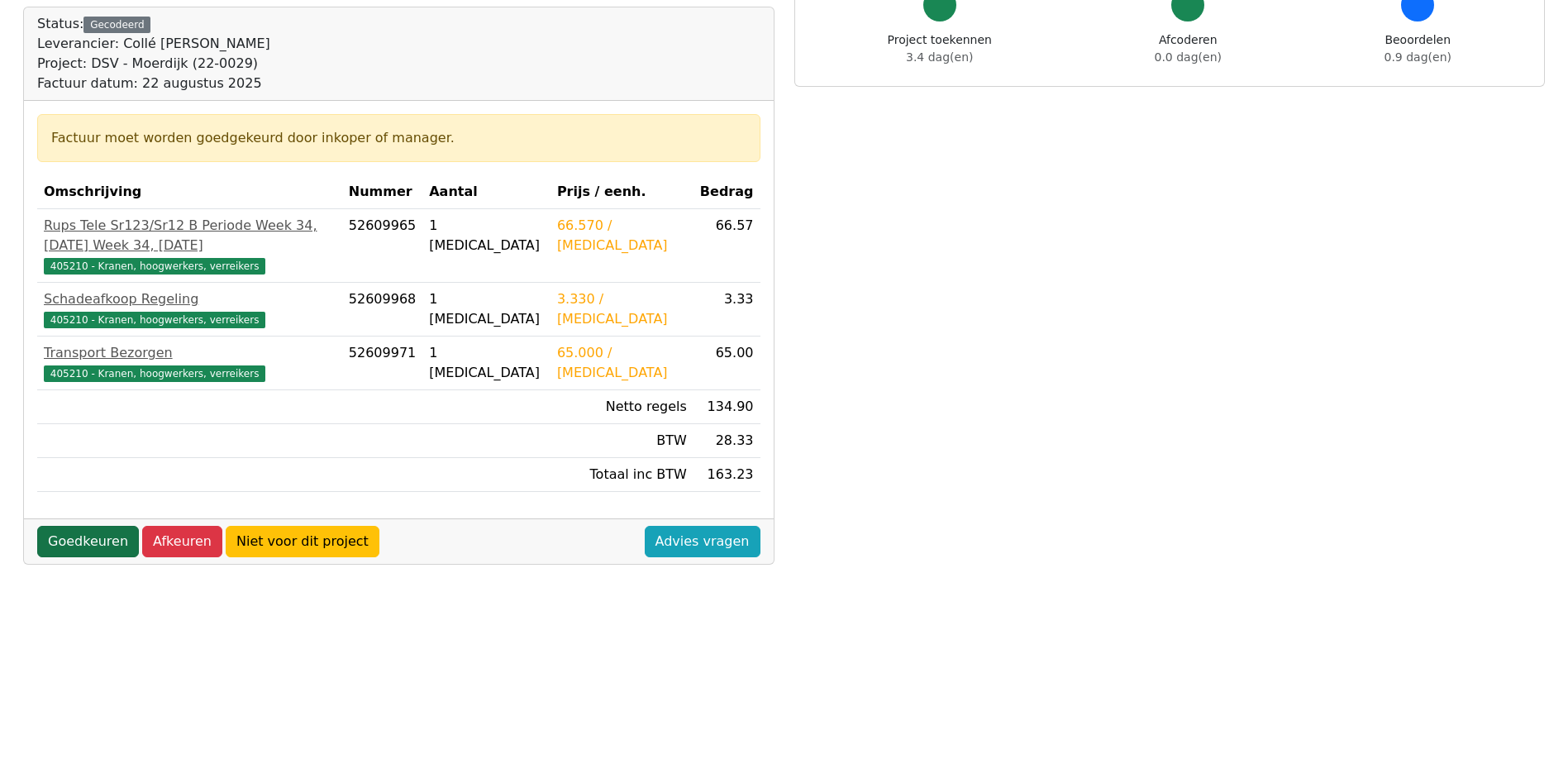
click at [99, 558] on link "Goedkeuren" at bounding box center [89, 542] width 102 height 32
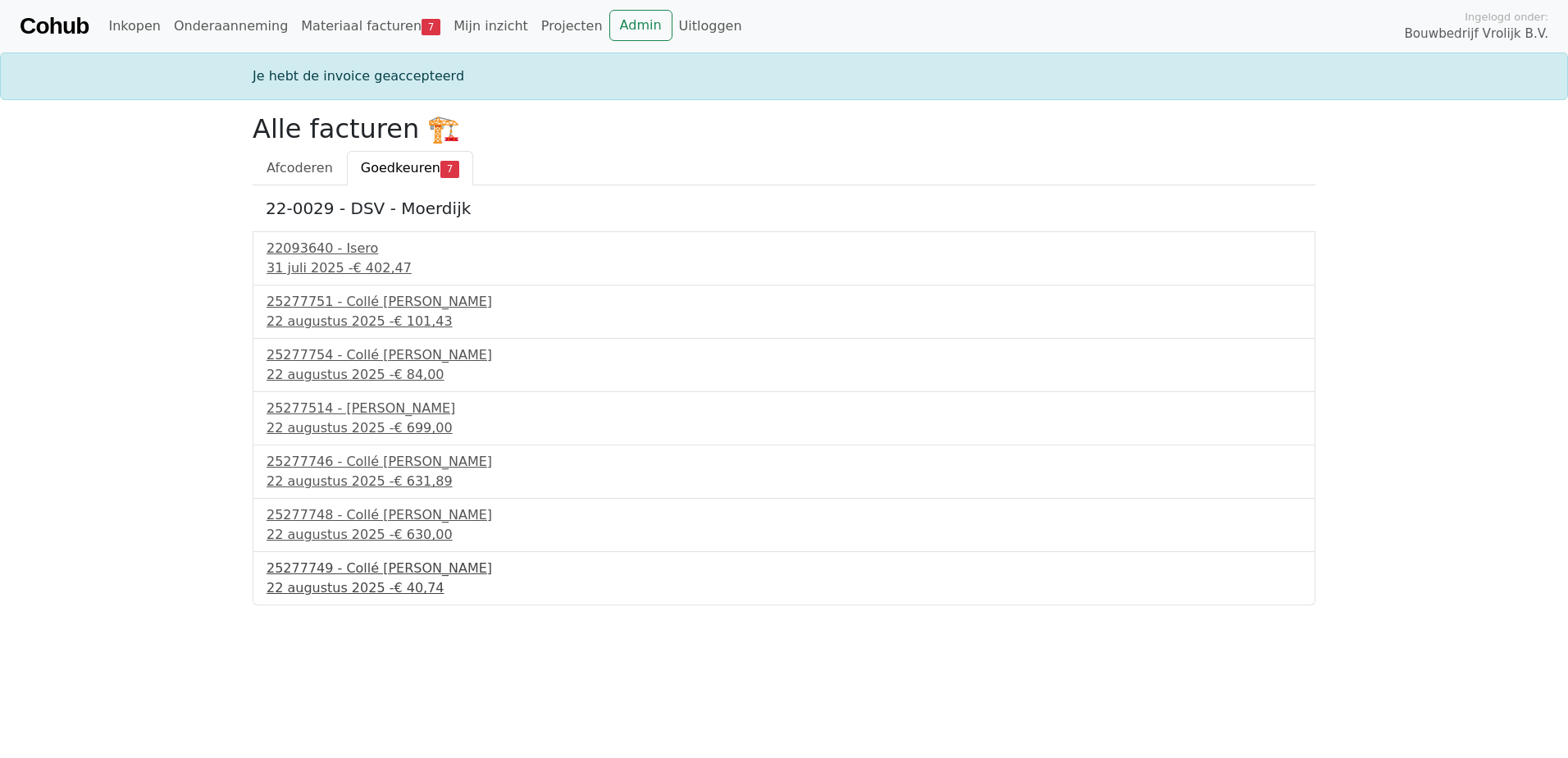
click at [369, 575] on div "25277749 - Collé Sittard Verhuur" at bounding box center [784, 569] width 1035 height 20
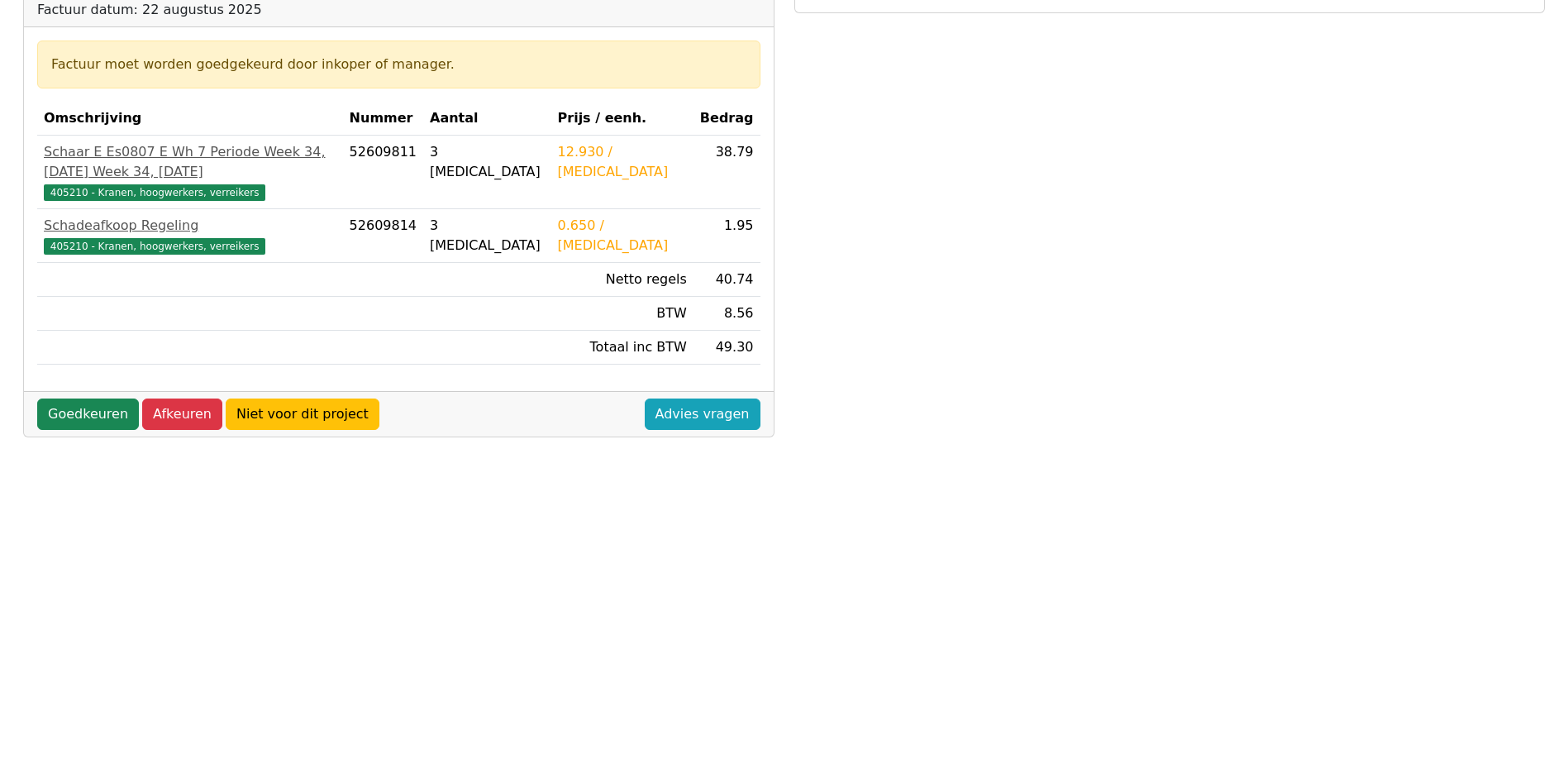
scroll to position [248, 0]
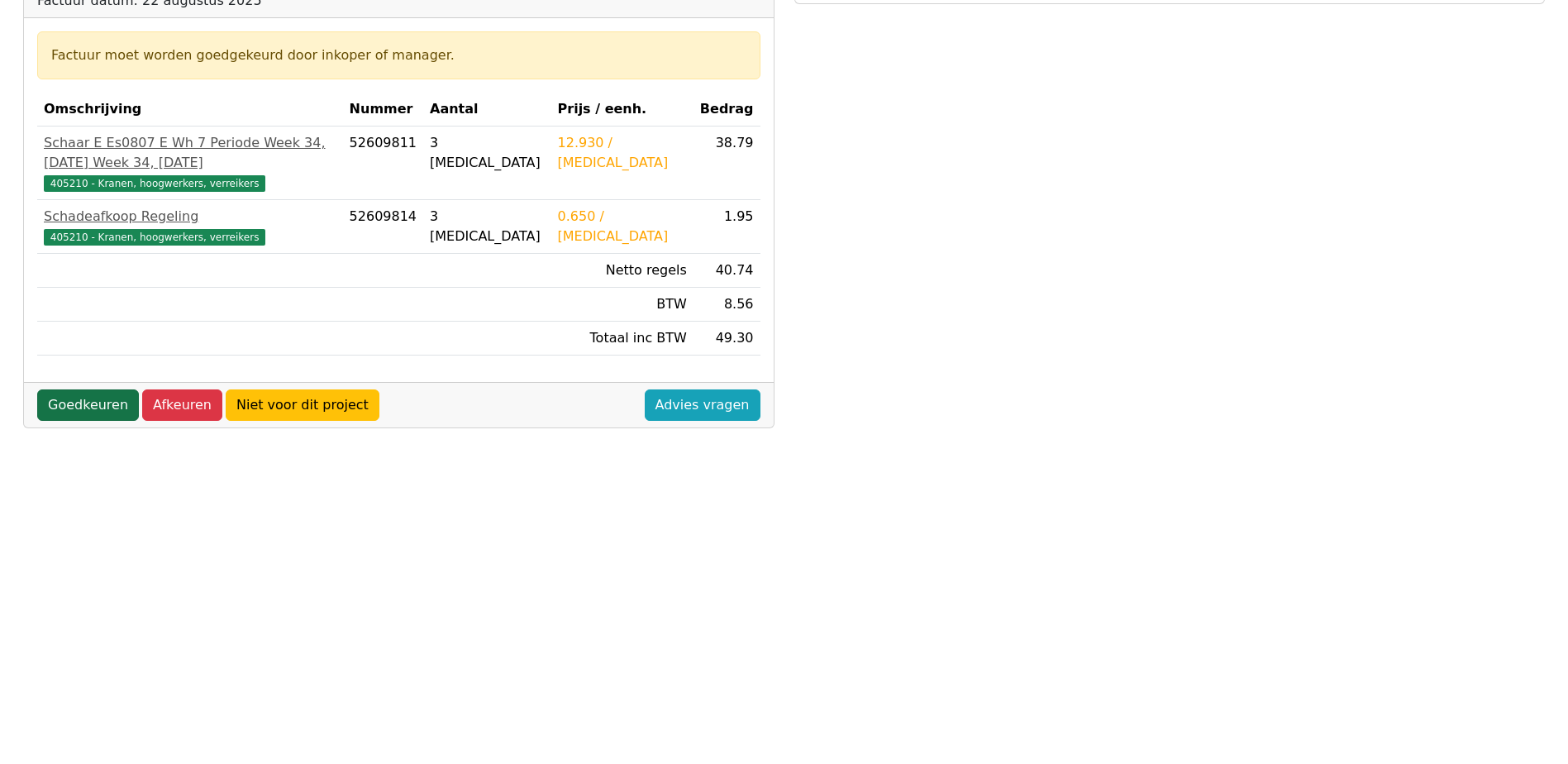
click at [75, 420] on link "Goedkeuren" at bounding box center [89, 405] width 102 height 32
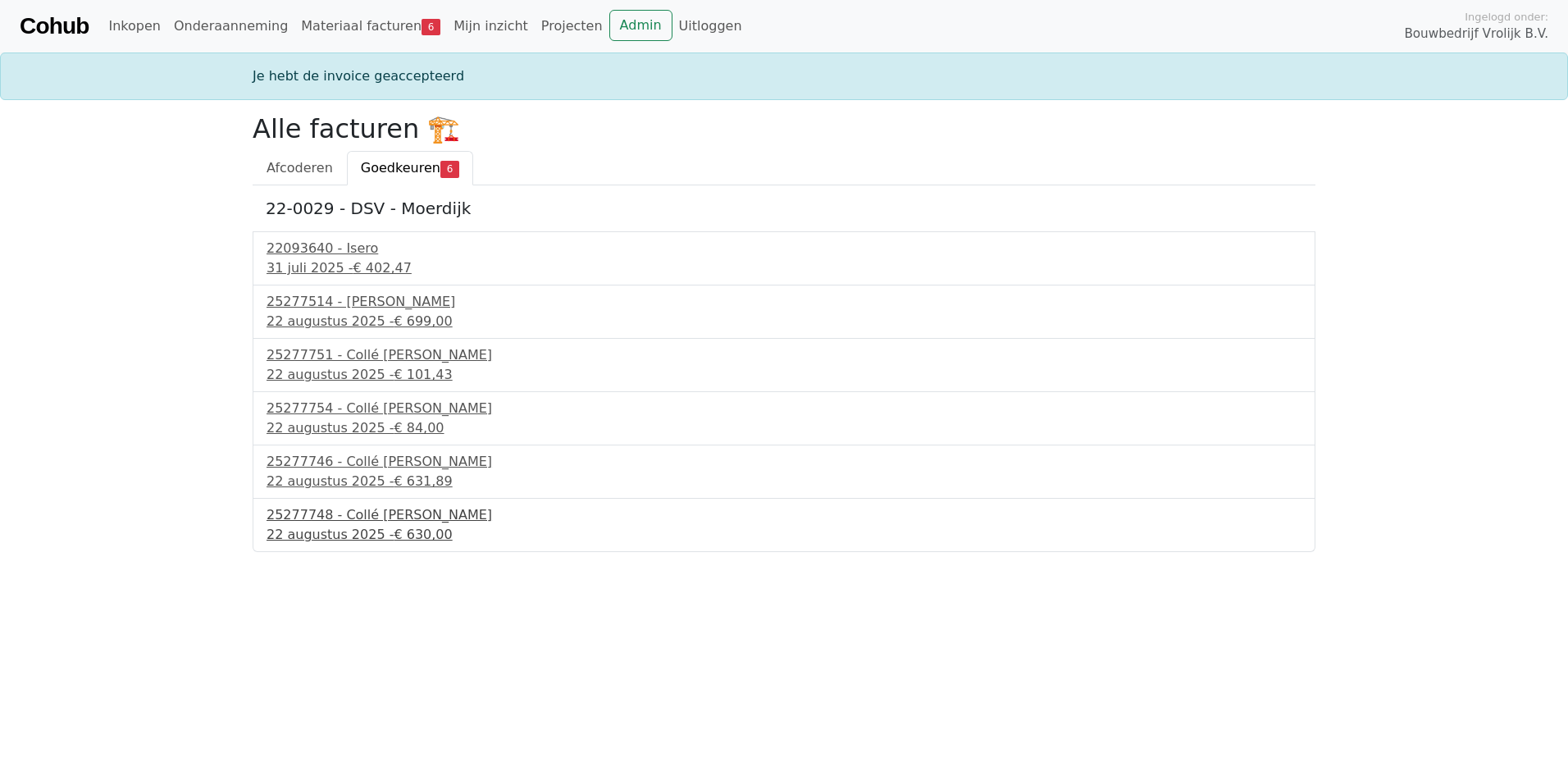
click at [383, 517] on div "25277748 - Collé Sittard Verhuur" at bounding box center [784, 515] width 1035 height 20
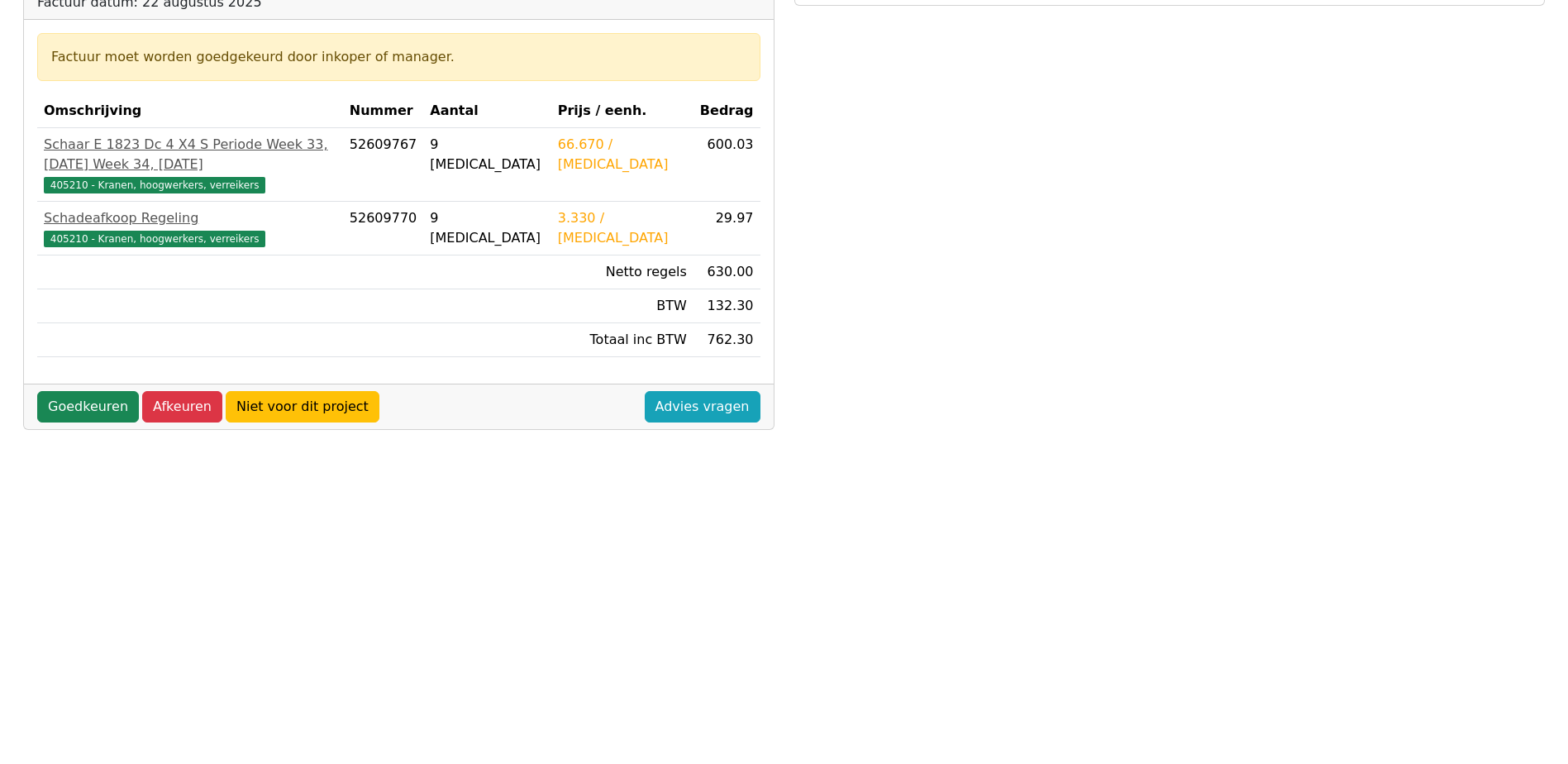
scroll to position [248, 0]
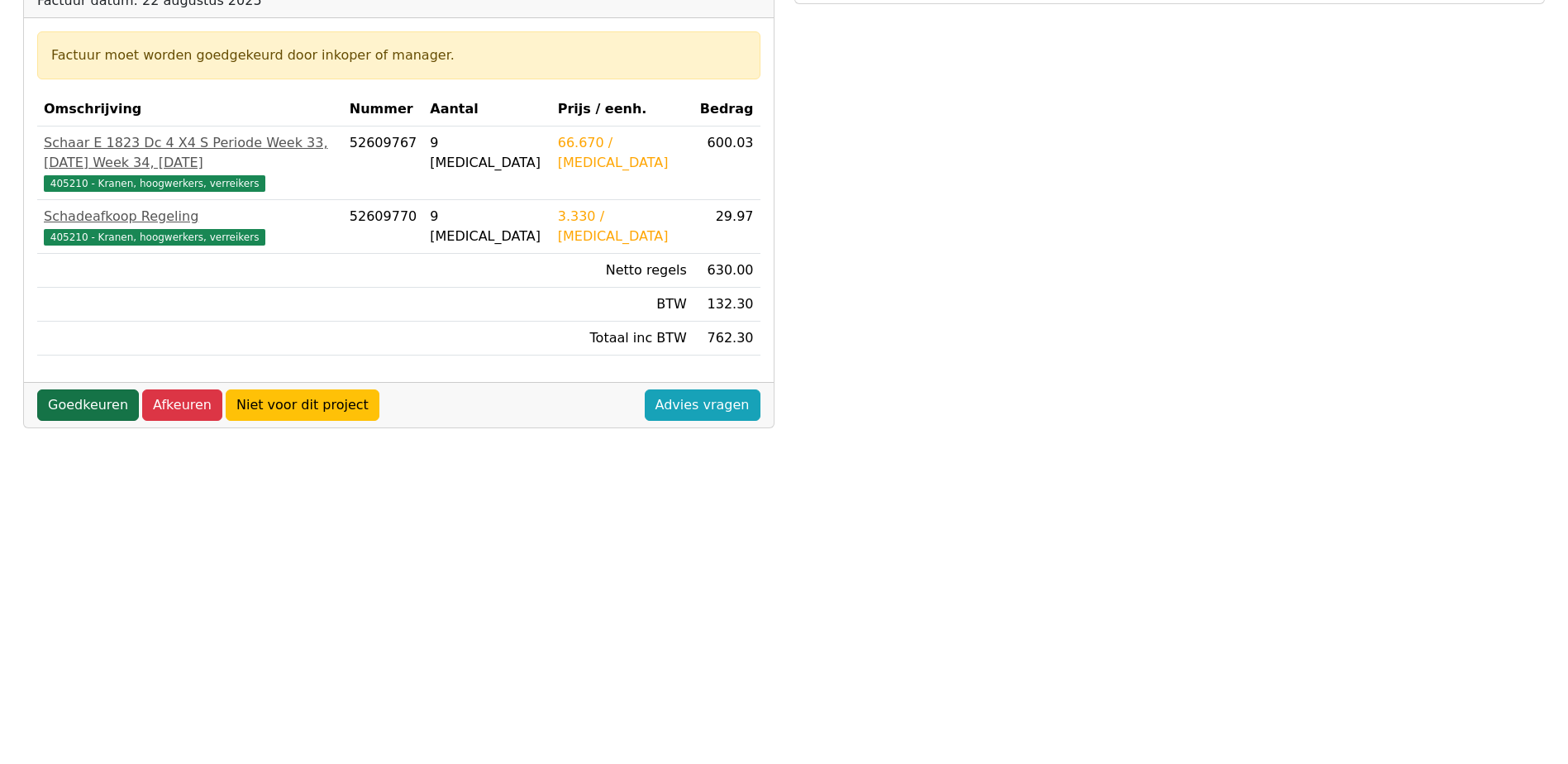
click at [81, 420] on link "Goedkeuren" at bounding box center [89, 405] width 102 height 32
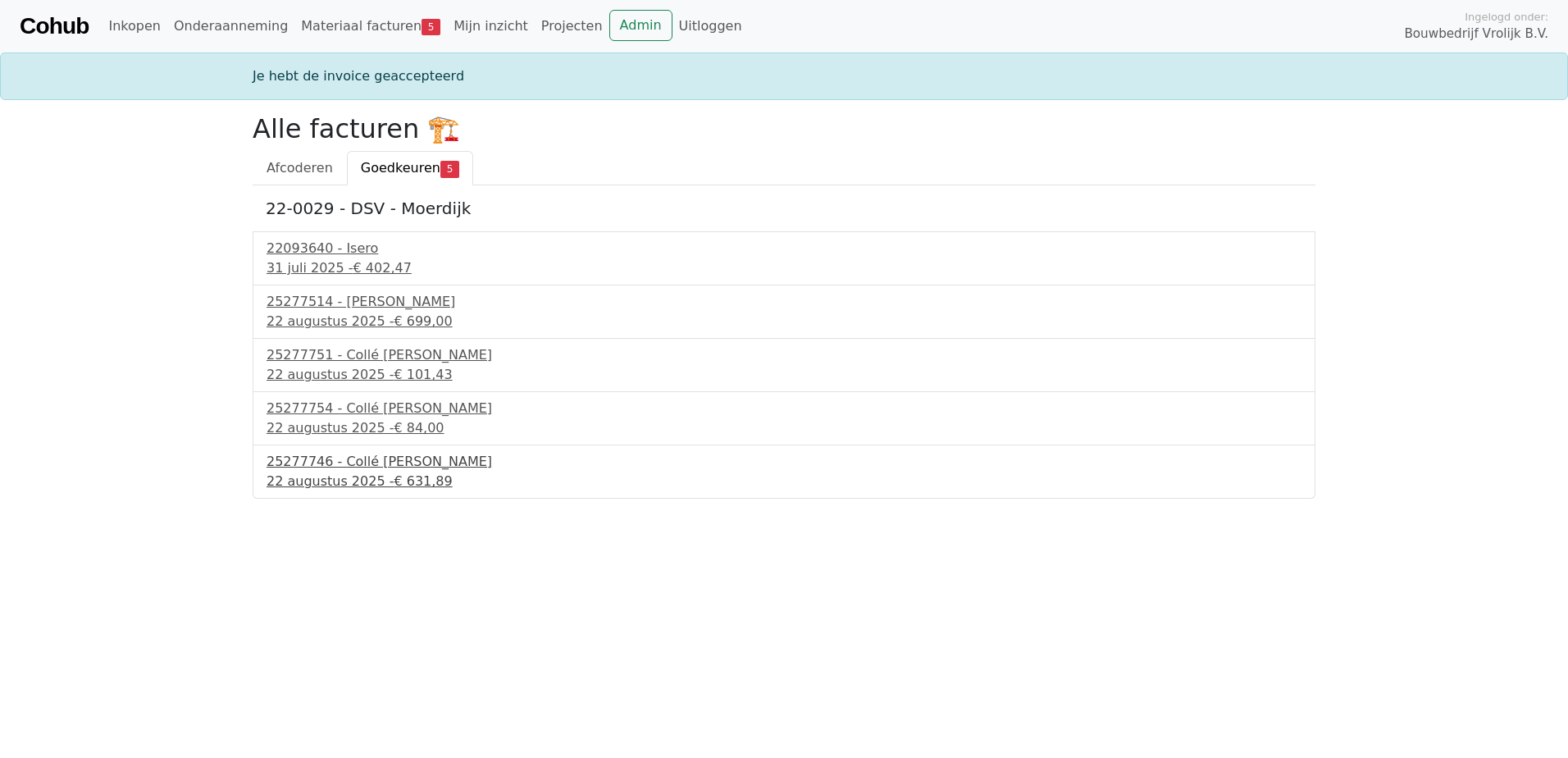
click at [299, 462] on div "25277746 - Collé [PERSON_NAME]" at bounding box center [784, 462] width 1035 height 20
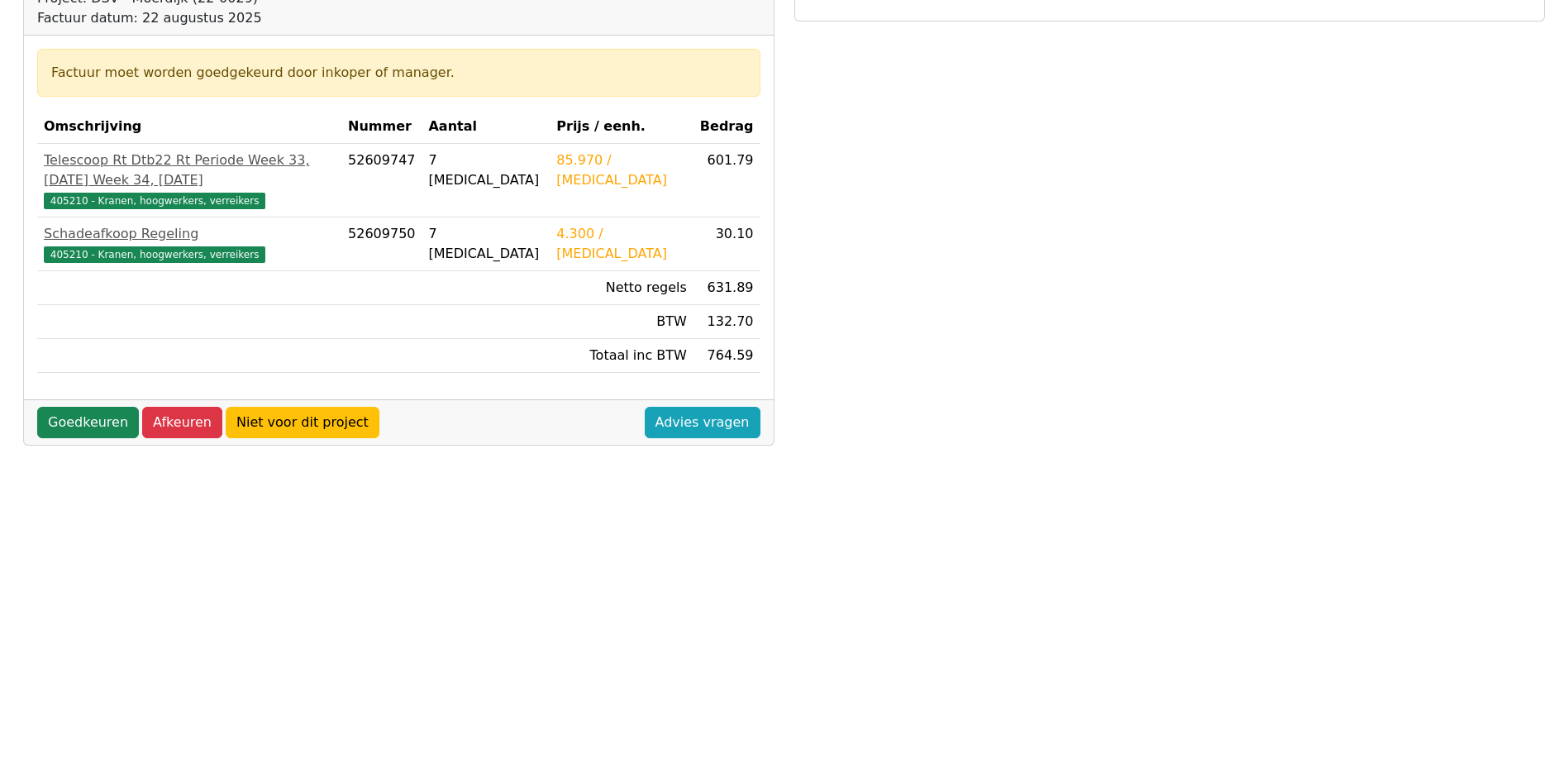
scroll to position [248, 0]
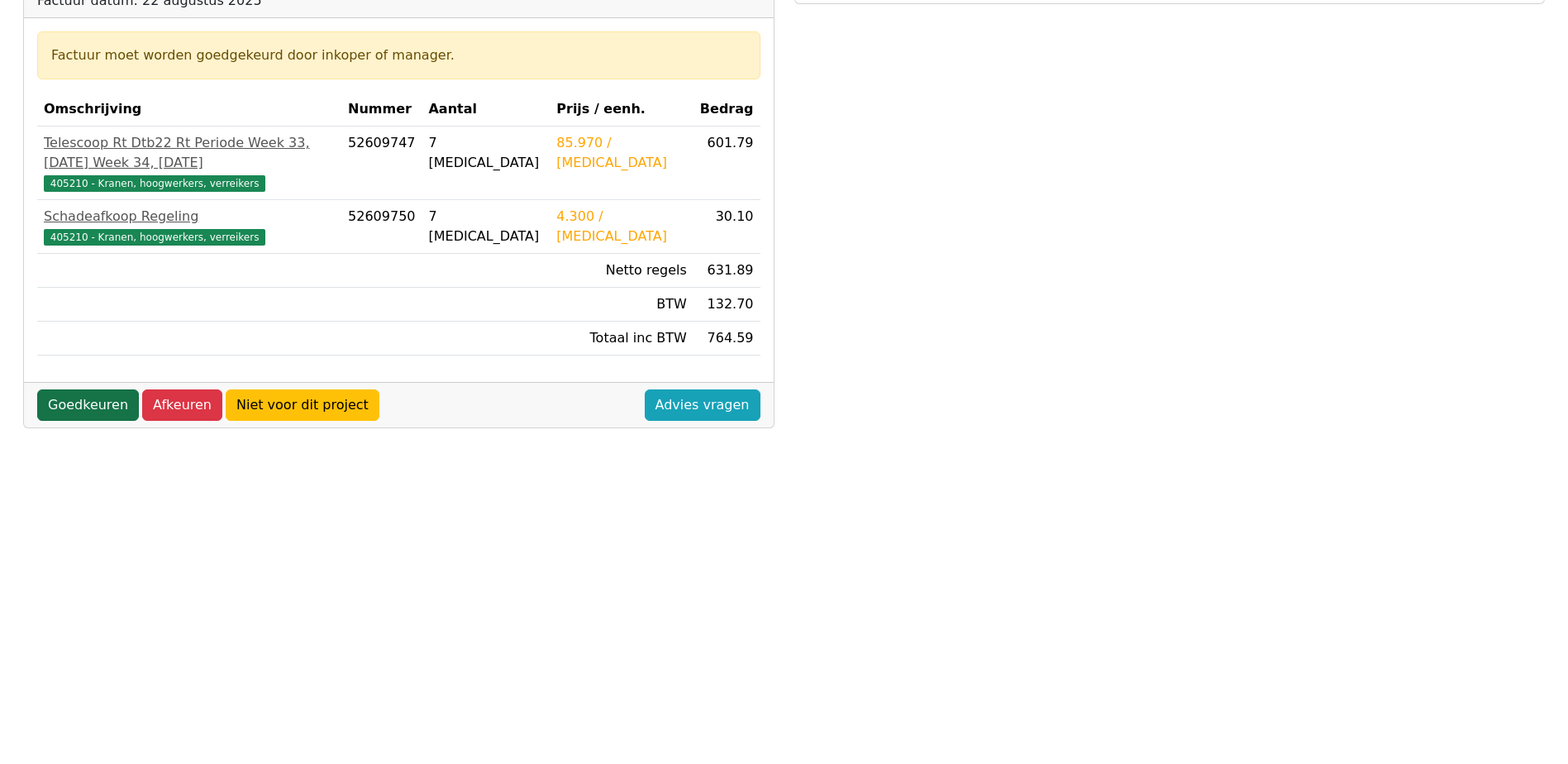
click at [82, 390] on link "Goedkeuren" at bounding box center [89, 405] width 102 height 32
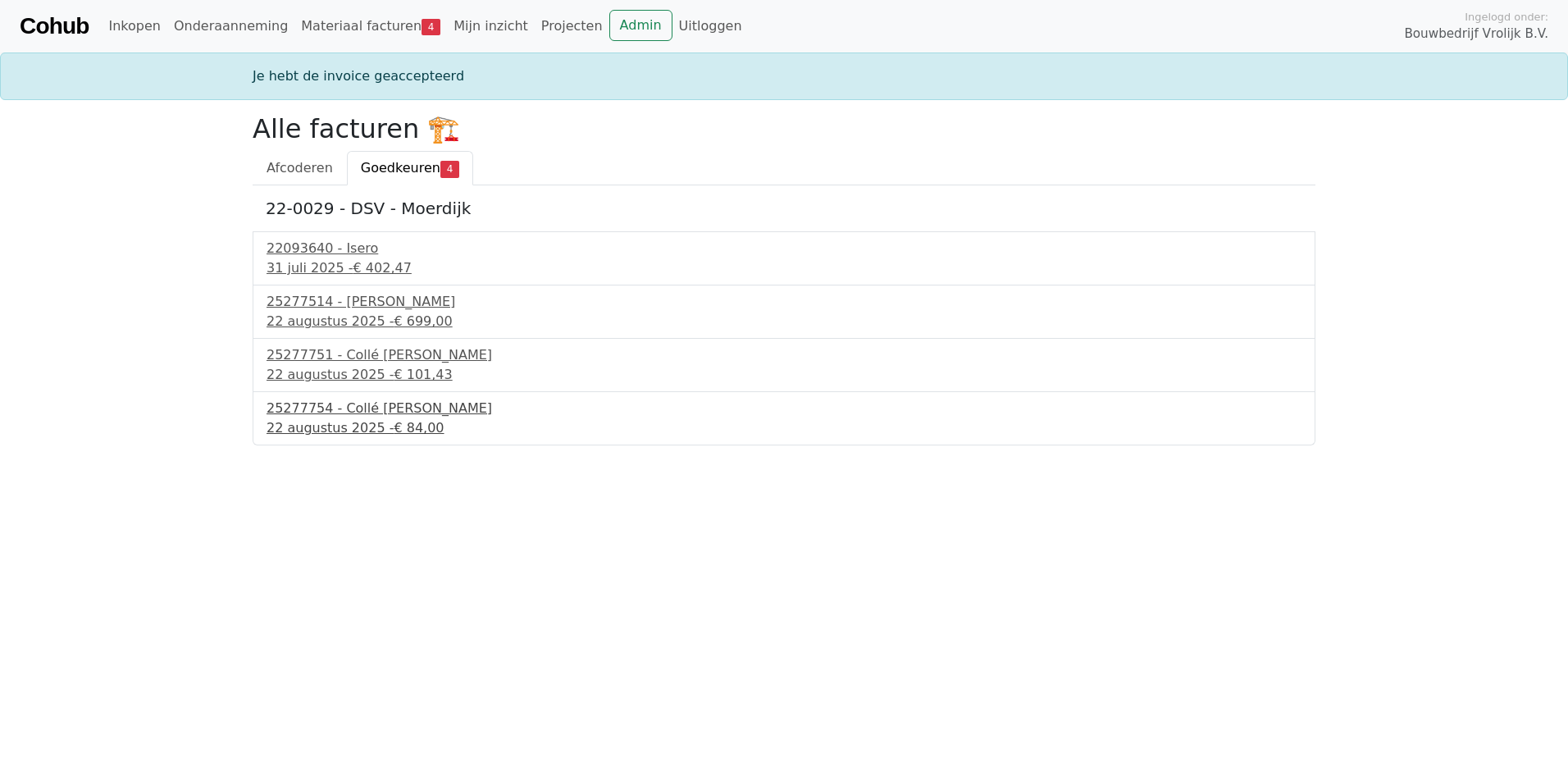
click at [378, 407] on div "25277754 - Collé [PERSON_NAME]" at bounding box center [784, 409] width 1035 height 20
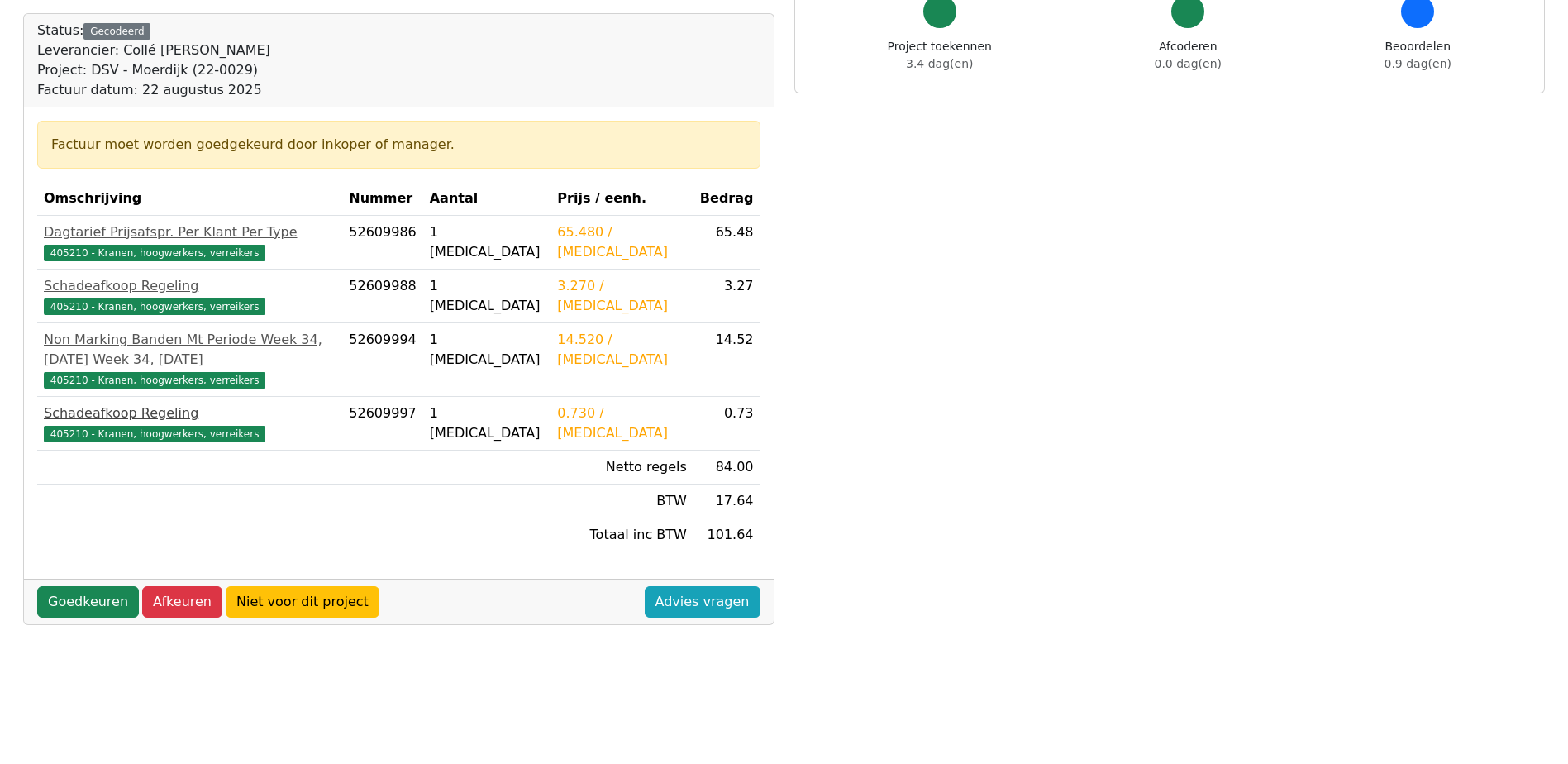
scroll to position [166, 0]
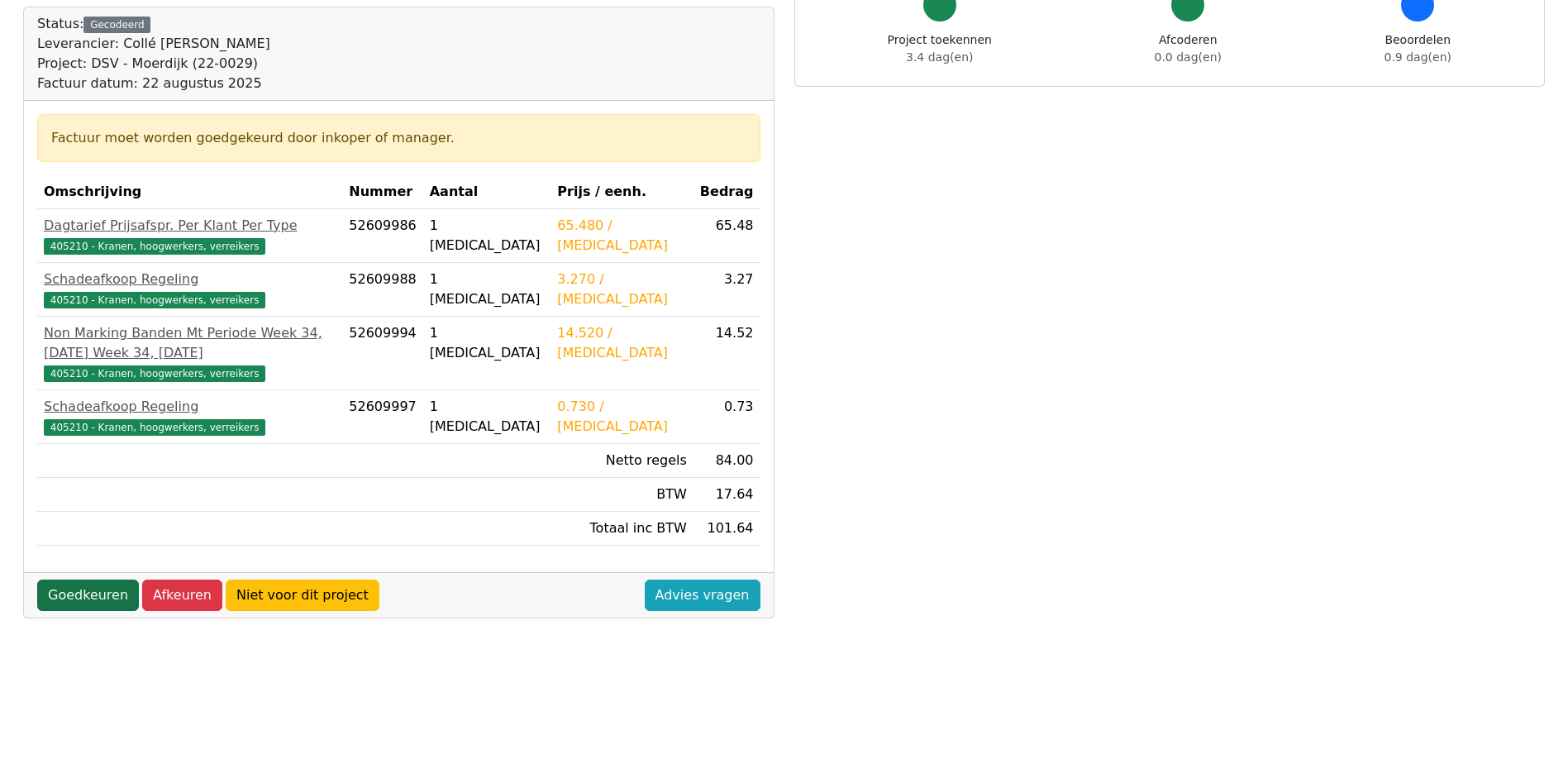
click at [115, 607] on link "Goedkeuren" at bounding box center [89, 595] width 102 height 32
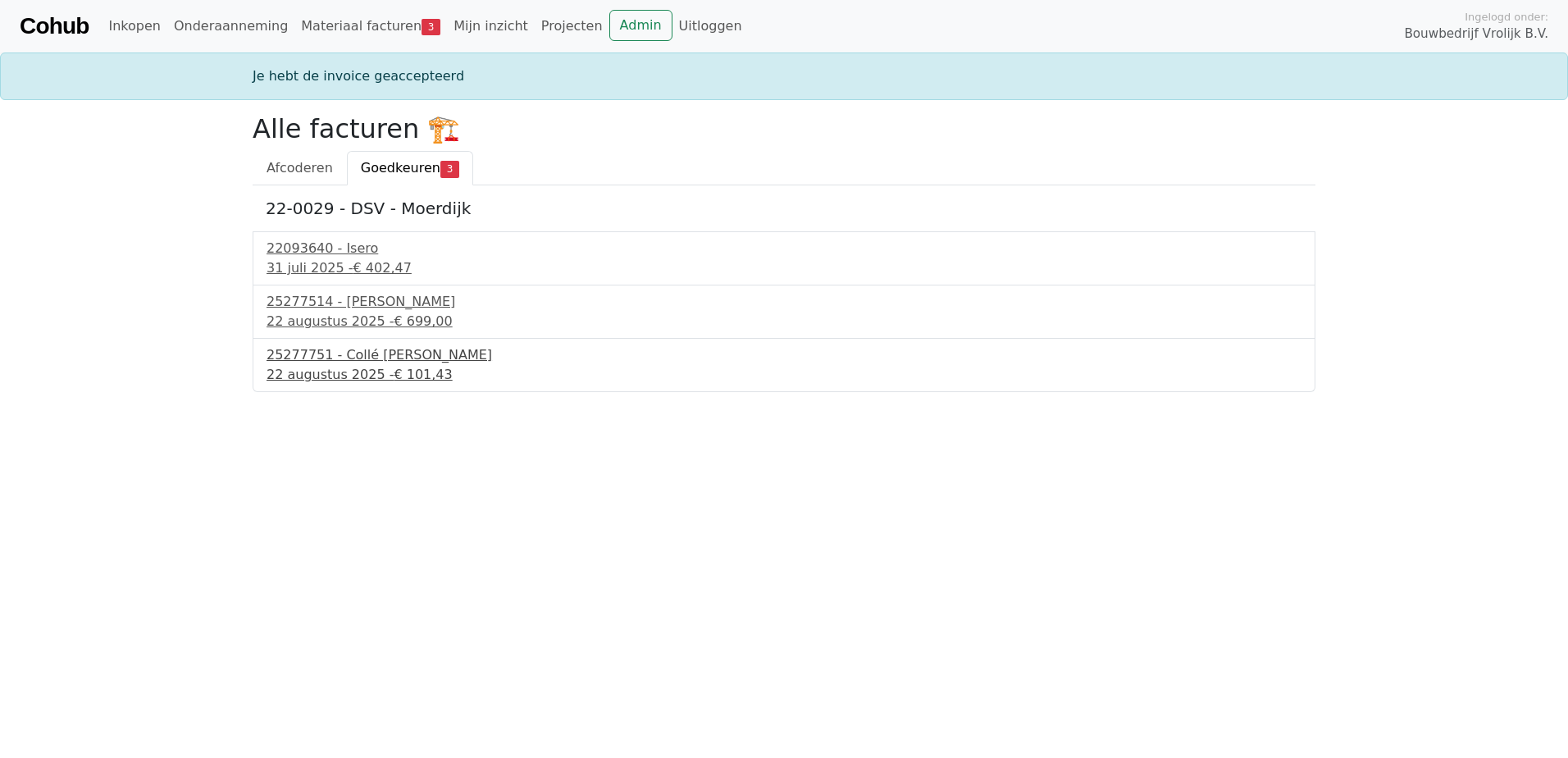
click at [378, 377] on div "[DATE] - € 101,43" at bounding box center [784, 375] width 1035 height 20
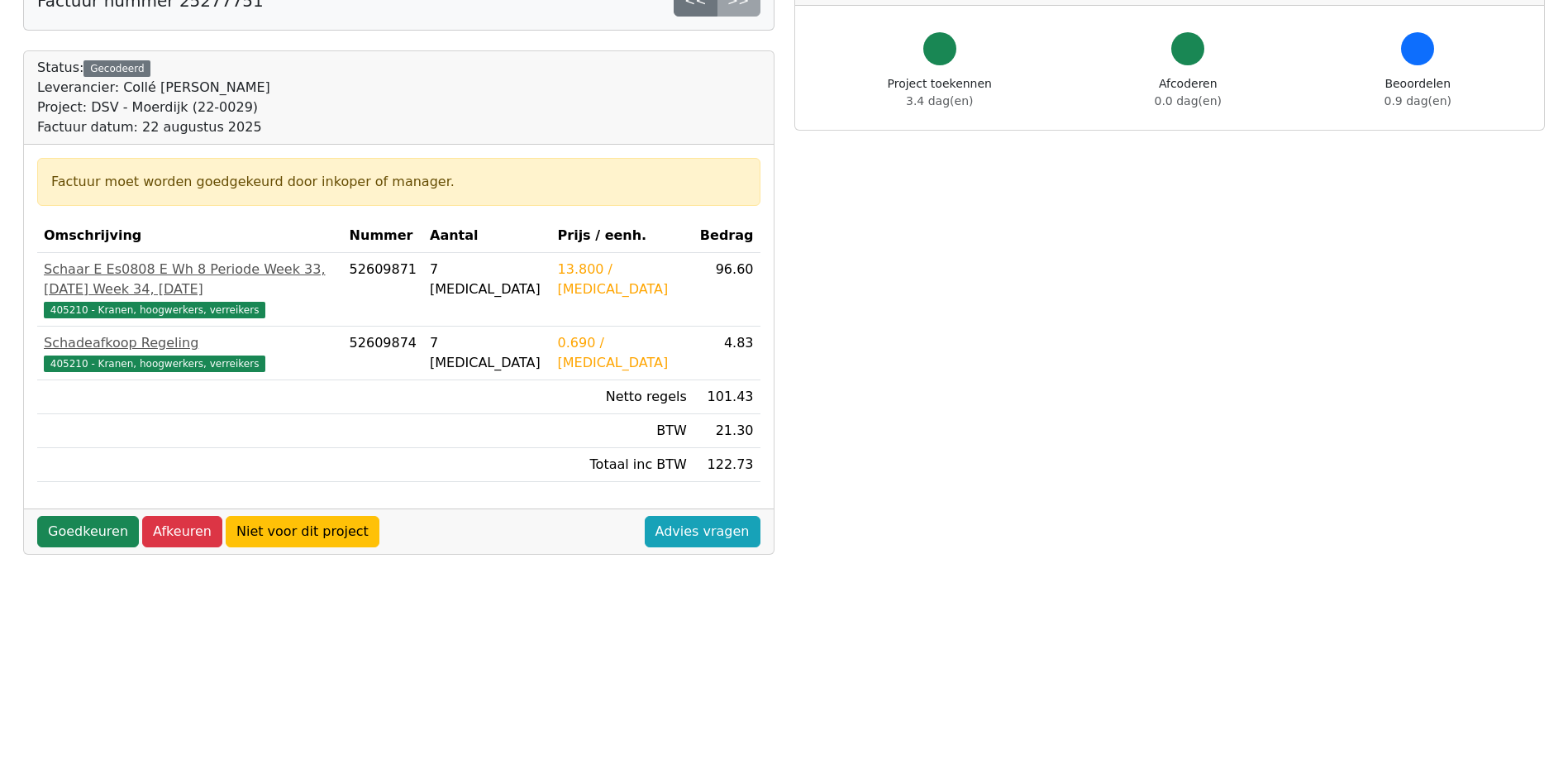
scroll to position [166, 0]
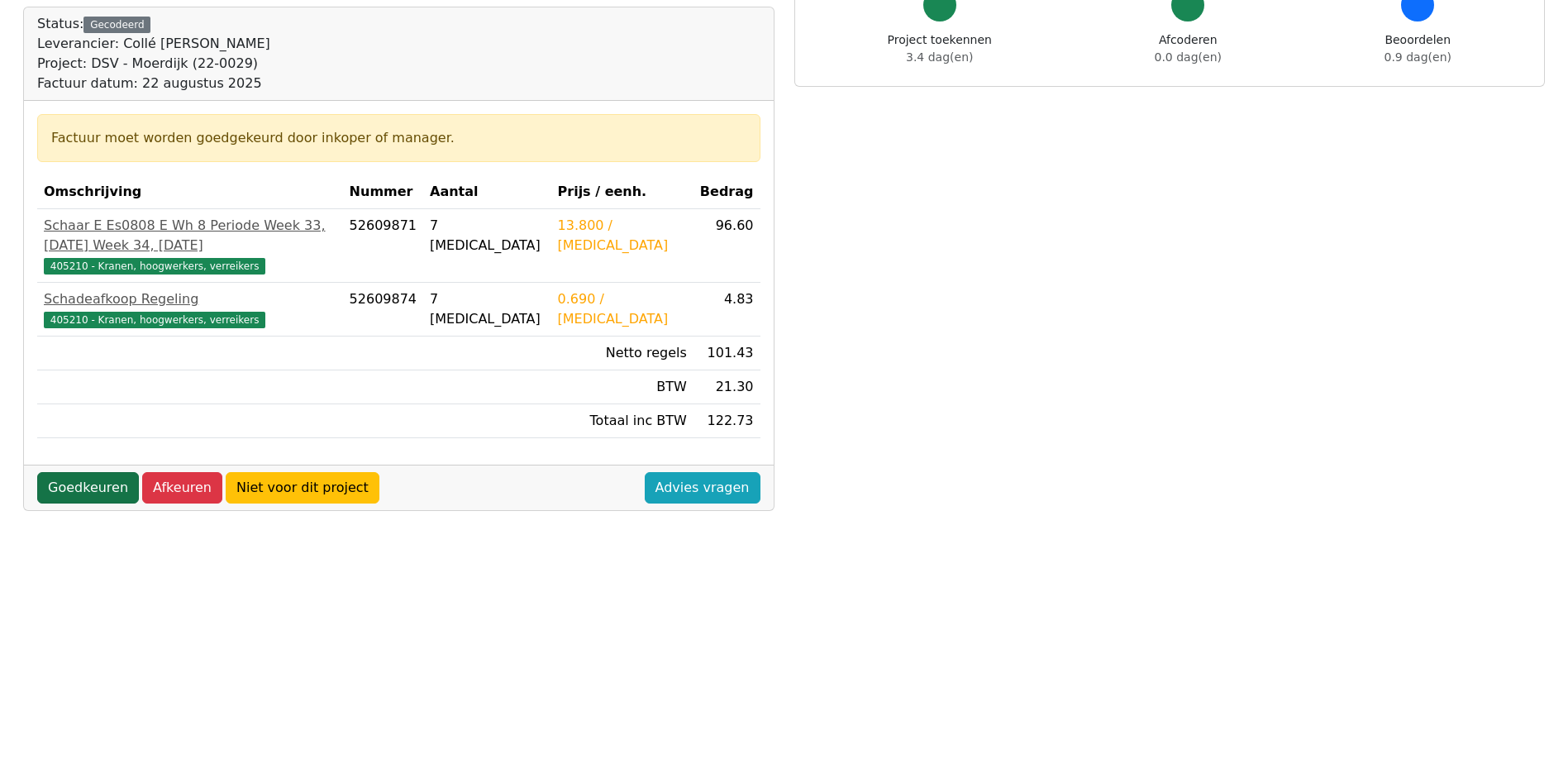
click at [78, 503] on link "Goedkeuren" at bounding box center [89, 488] width 102 height 32
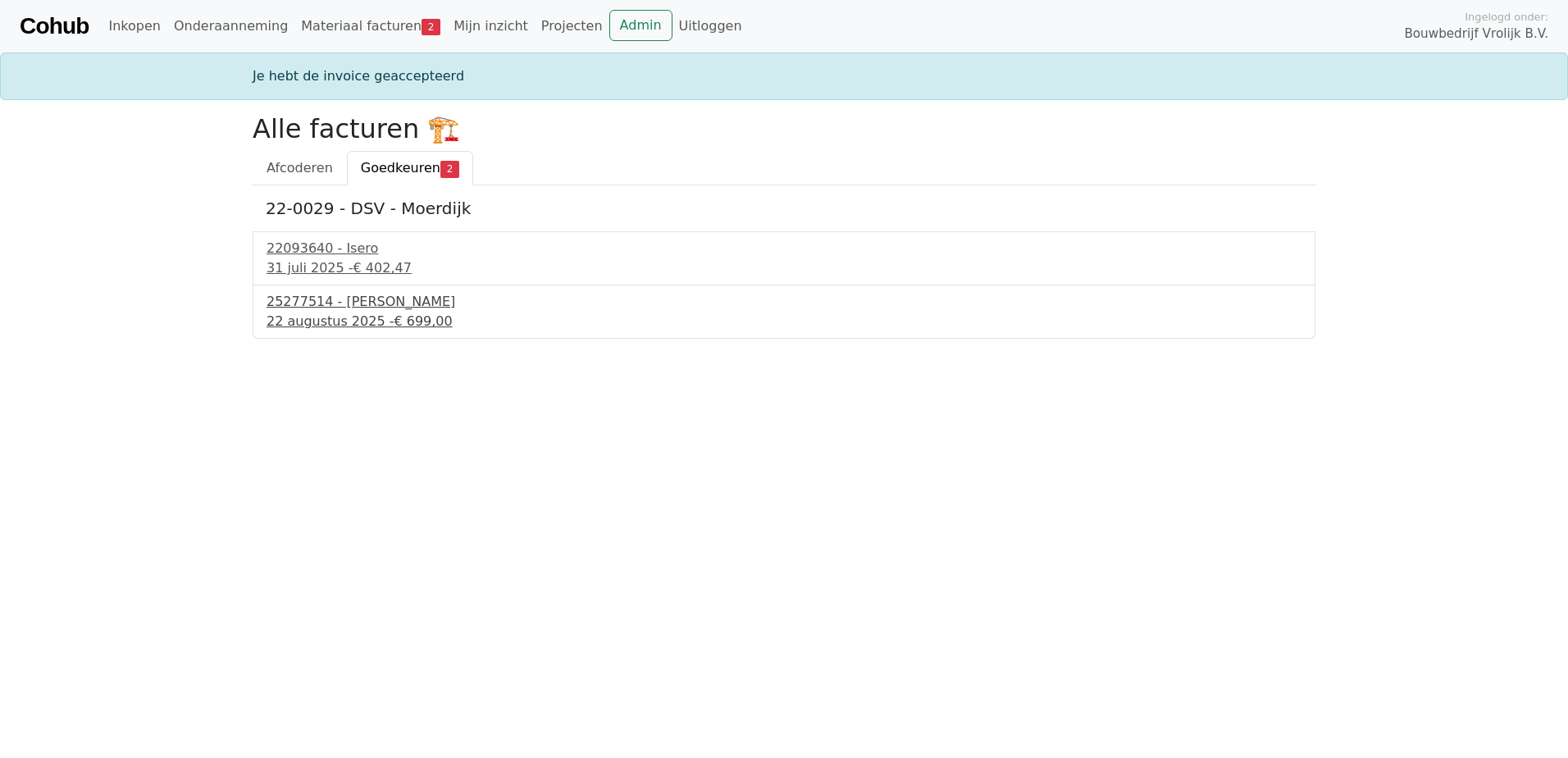
click at [375, 328] on div "22 augustus 2025 - € 699,00" at bounding box center [784, 322] width 1035 height 20
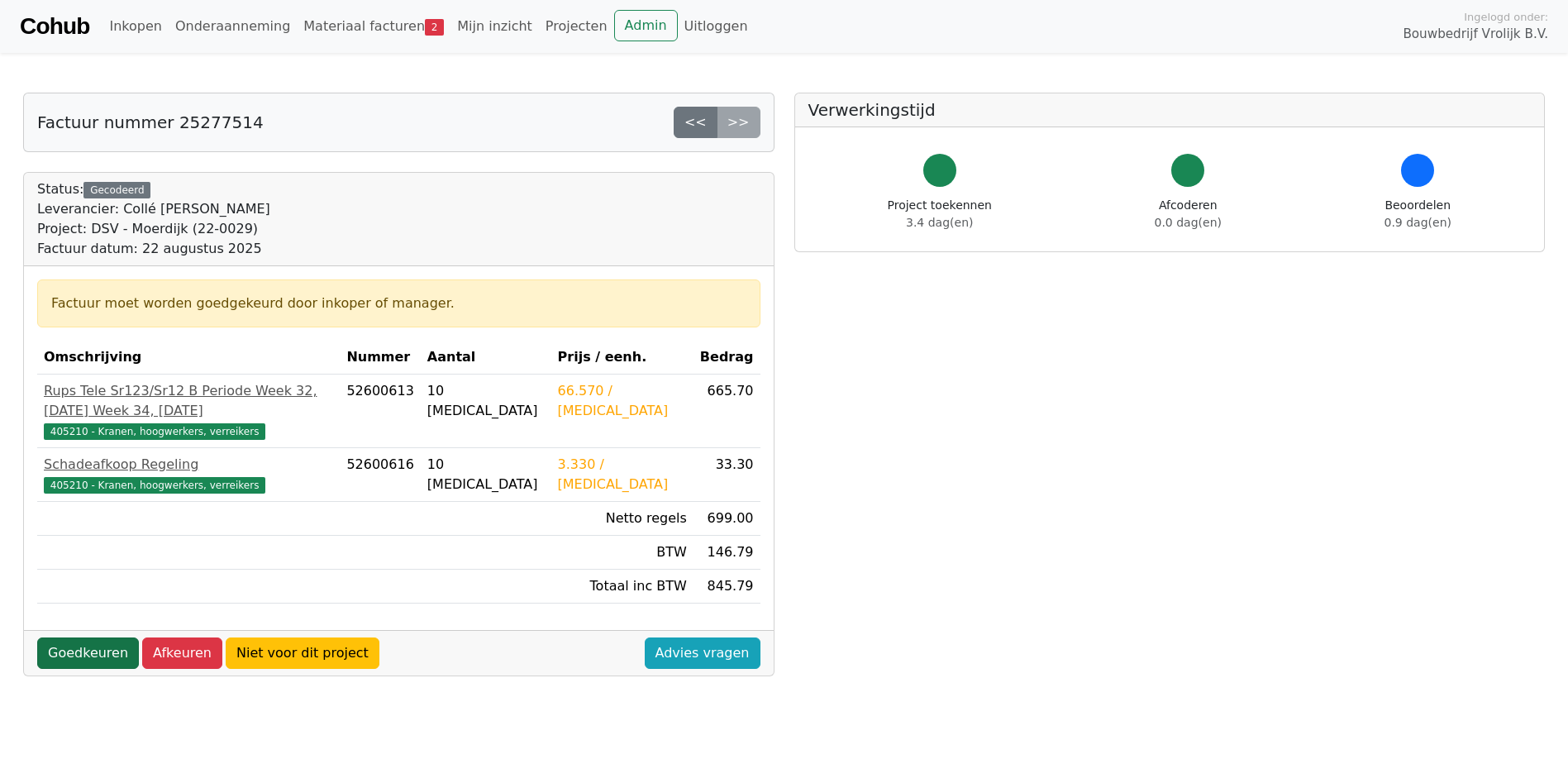
click at [120, 669] on link "Goedkeuren" at bounding box center [89, 654] width 102 height 32
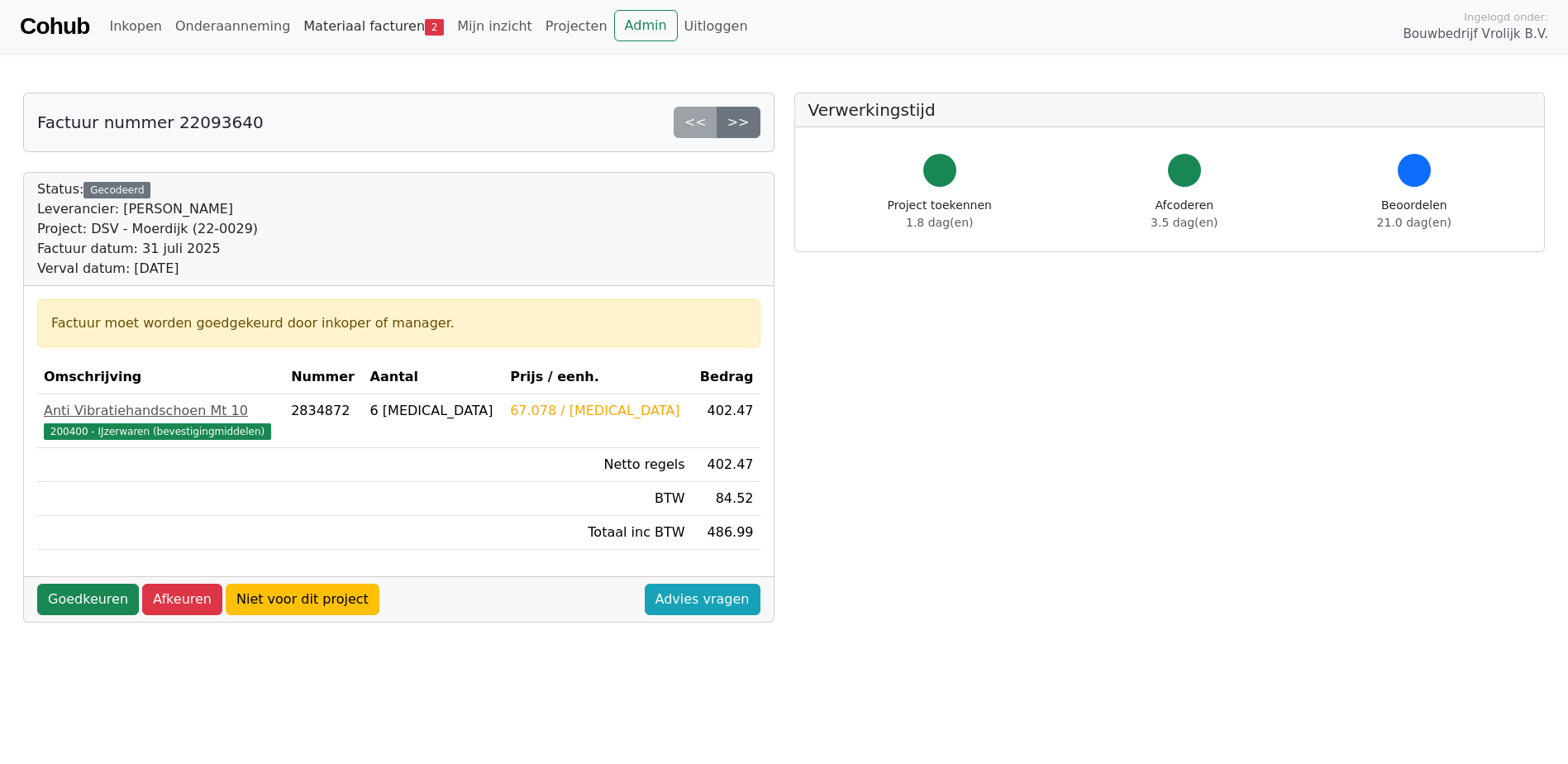
click at [376, 28] on link "Materiaal facturen 2" at bounding box center [374, 27] width 154 height 33
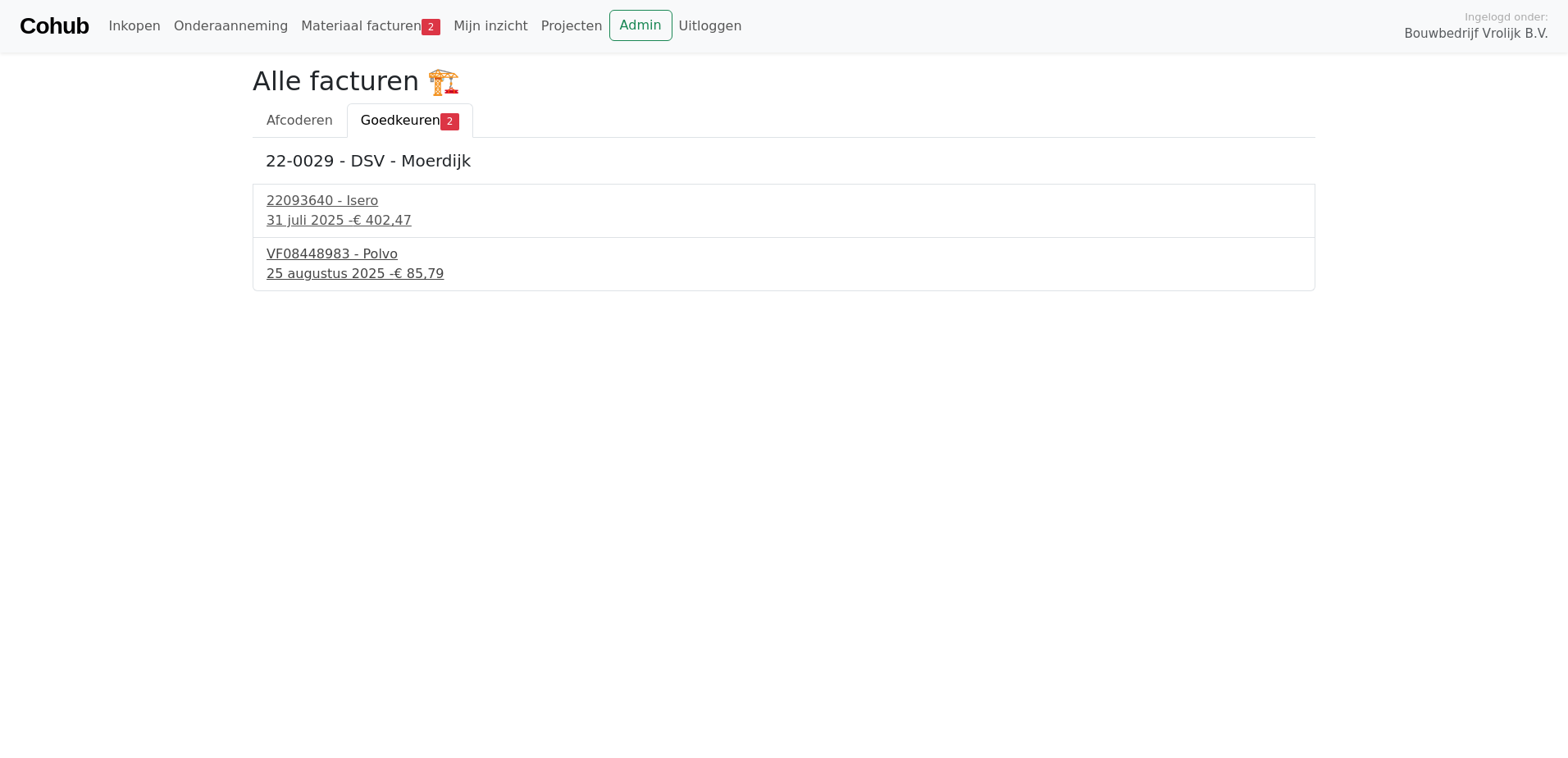
click at [343, 265] on div "25 augustus 2025 - € 85,79" at bounding box center [784, 275] width 1035 height 20
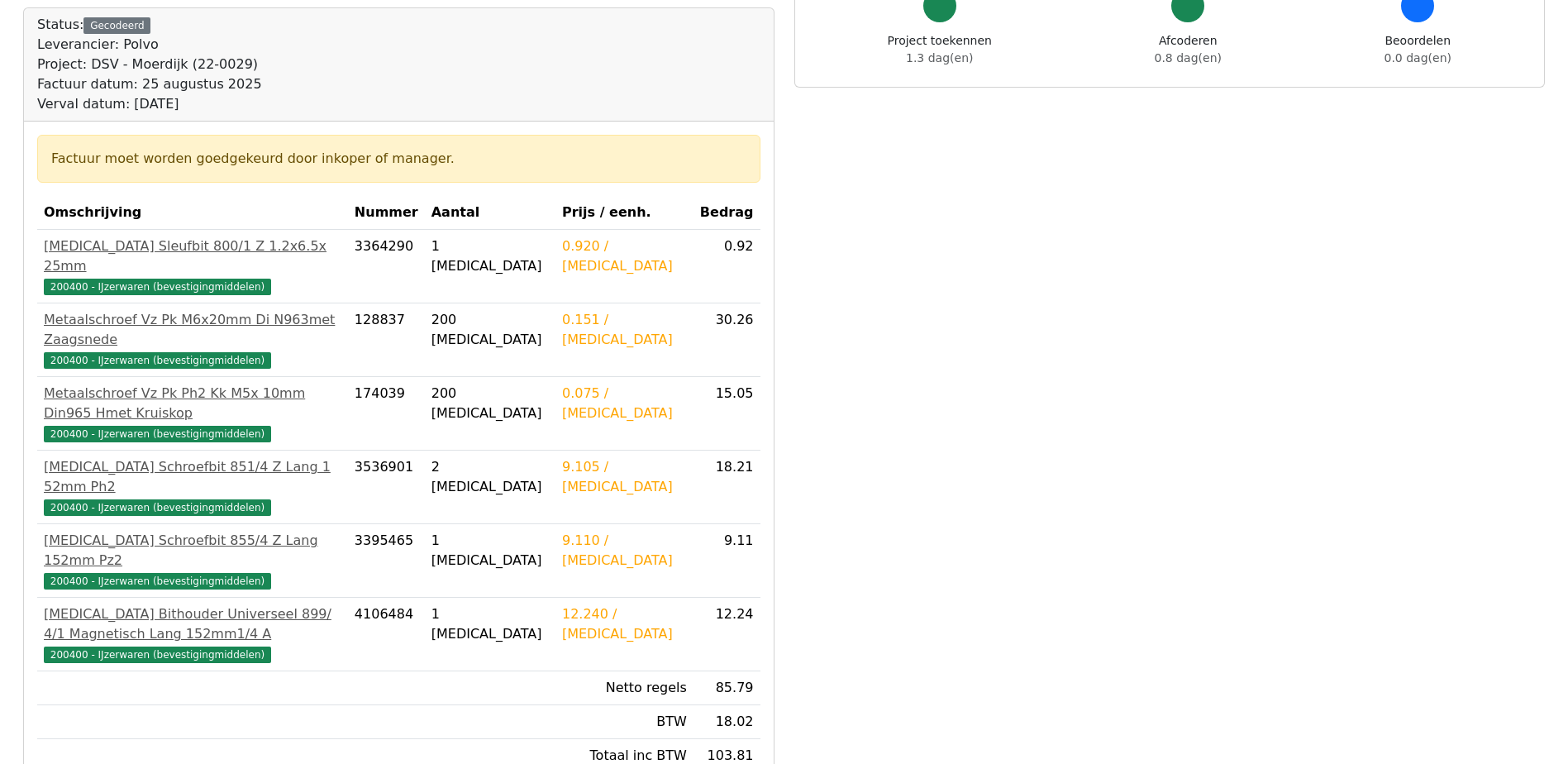
scroll to position [166, 0]
